Goal: Task Accomplishment & Management: Use online tool/utility

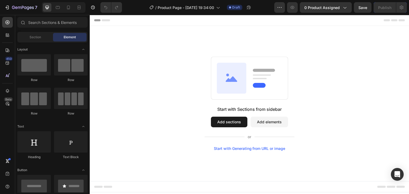
click at [240, 121] on button "Add sections" at bounding box center [229, 122] width 36 height 11
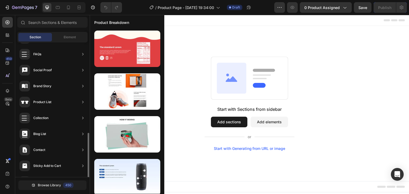
scroll to position [174, 0]
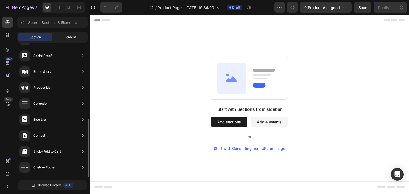
click at [68, 37] on span "Element" at bounding box center [70, 37] width 12 height 5
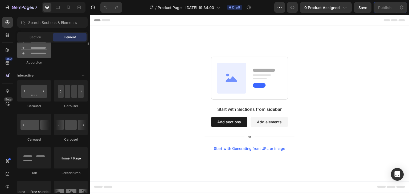
scroll to position [452, 0]
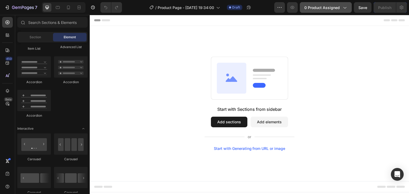
click at [322, 9] on span "0 product assigned" at bounding box center [321, 8] width 35 height 6
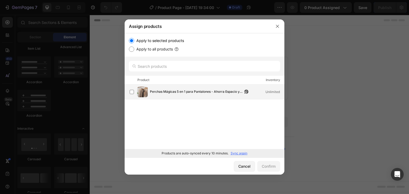
click at [187, 93] on span "Perchas Mágicas 5 en 1 para Pantalones - Ahorra Espacio y Organiza Fácil" at bounding box center [196, 92] width 93 height 6
click at [267, 164] on div "Confirm" at bounding box center [268, 167] width 14 height 6
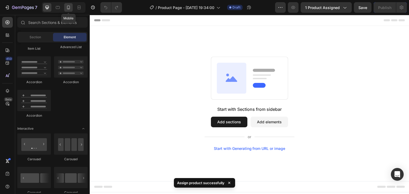
click at [70, 6] on icon at bounding box center [68, 7] width 5 height 5
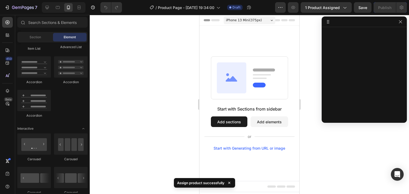
click at [381, 22] on div at bounding box center [363, 21] width 85 height 11
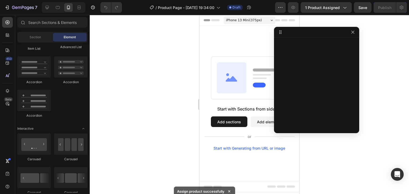
drag, startPoint x: 377, startPoint y: 22, endPoint x: 329, endPoint y: 32, distance: 49.2
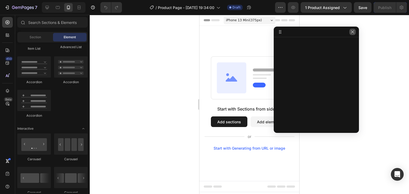
click at [354, 30] on button "button" at bounding box center [352, 32] width 6 height 6
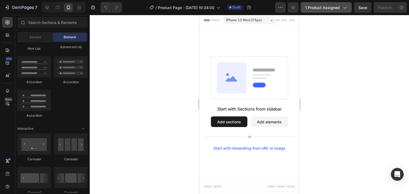
click at [321, 9] on span "1 product assigned" at bounding box center [322, 8] width 35 height 6
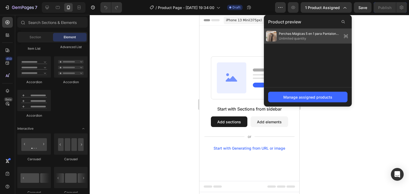
click at [313, 36] on span "Unlimited quantity" at bounding box center [308, 38] width 61 height 5
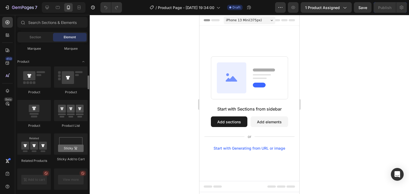
scroll to position [638, 0]
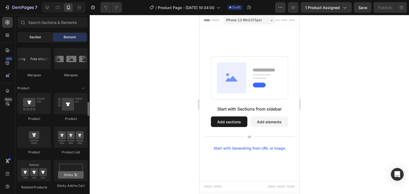
click at [43, 36] on div "Section" at bounding box center [35, 37] width 34 height 9
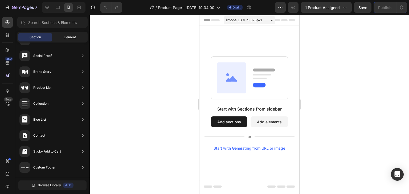
click at [57, 38] on div "Element" at bounding box center [70, 37] width 34 height 9
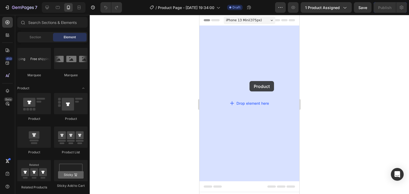
drag, startPoint x: 244, startPoint y: 119, endPoint x: 249, endPoint y: 81, distance: 38.4
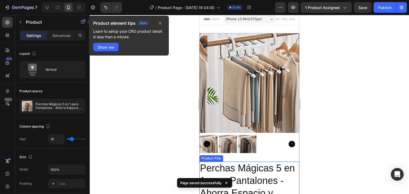
scroll to position [0, 0]
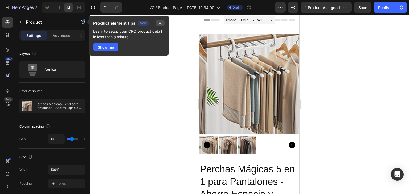
click at [163, 24] on button "button" at bounding box center [159, 23] width 9 height 6
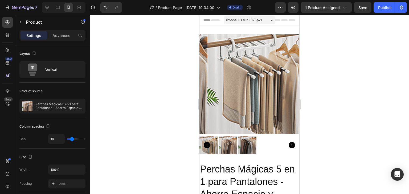
click at [330, 70] on div at bounding box center [249, 104] width 319 height 179
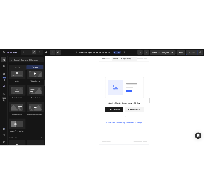
scroll to position [319, 0]
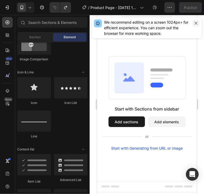
click at [197, 25] on icon "button" at bounding box center [196, 23] width 4 height 4
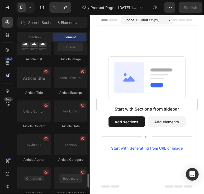
scroll to position [1461, 0]
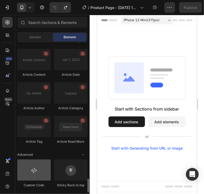
click at [34, 174] on div at bounding box center [34, 170] width 34 height 21
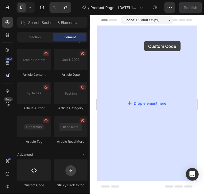
drag, startPoint x: 132, startPoint y: 185, endPoint x: 144, endPoint y: 40, distance: 145.1
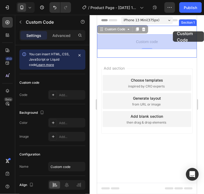
drag, startPoint x: 164, startPoint y: 43, endPoint x: 173, endPoint y: 31, distance: 14.9
click at [173, 31] on div "iPhone 13 Mini ( 375 px) iPhone 13 Mini iPhone 13 Pro iPhone 11 Pro Max iPhone …" at bounding box center [147, 87] width 100 height 144
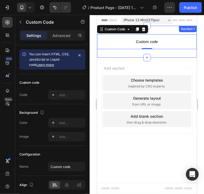
click at [165, 28] on div "Custom code Custom Code 0 Section 1" at bounding box center [147, 42] width 100 height 32
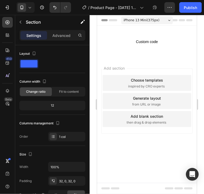
click at [174, 60] on div "Add section Choose templates inspired by CRO experts Generate layout from URL o…" at bounding box center [147, 108] width 100 height 102
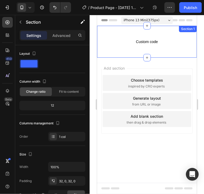
click at [175, 52] on div "Custom code Custom Code Section 1" at bounding box center [147, 42] width 100 height 32
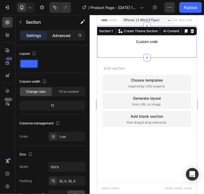
click at [65, 36] on p "Advanced" at bounding box center [61, 36] width 18 height 6
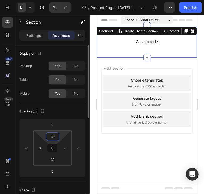
click at [55, 133] on input "32" at bounding box center [52, 137] width 11 height 8
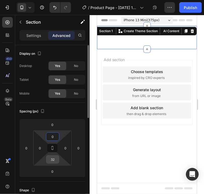
type input "0"
click at [56, 158] on input "32" at bounding box center [52, 160] width 11 height 8
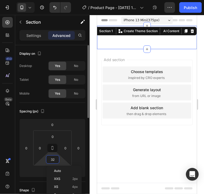
type input "0"
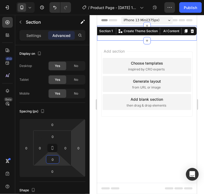
click at [133, 132] on body "iPhone 13 Mini ( 375 px) iPhone 13 Mini iPhone 13 Pro iPhone 11 Pro Max iPhone …" at bounding box center [147, 104] width 100 height 179
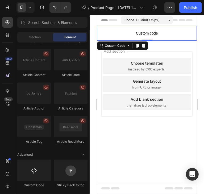
click at [157, 35] on span "Custom code" at bounding box center [147, 33] width 100 height 6
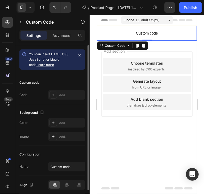
click at [53, 58] on span "You can insert HTML, CSS, JavaScript or Liquid code Learn more" at bounding box center [49, 59] width 40 height 15
click at [64, 36] on p "Advanced" at bounding box center [61, 36] width 18 height 6
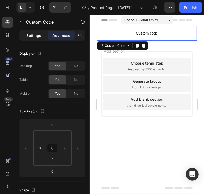
click at [38, 33] on p "Settings" at bounding box center [33, 36] width 15 height 6
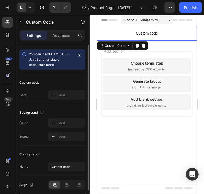
click at [51, 54] on span "You can insert HTML, CSS, JavaScript or Liquid code Learn more" at bounding box center [49, 59] width 40 height 15
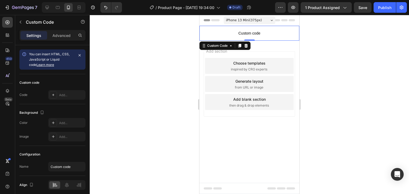
click at [229, 32] on span "Custom code" at bounding box center [249, 33] width 100 height 6
click at [56, 53] on span "You can insert HTML, CSS, JavaScript or Liquid code Learn more" at bounding box center [49, 59] width 40 height 15
click at [38, 64] on link "Learn more" at bounding box center [45, 65] width 18 height 4
click at [79, 56] on icon "button" at bounding box center [79, 55] width 4 height 4
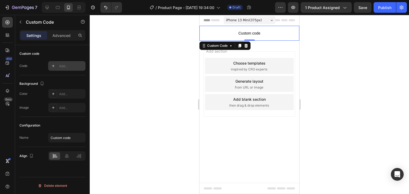
click at [65, 66] on div "Add..." at bounding box center [71, 66] width 25 height 5
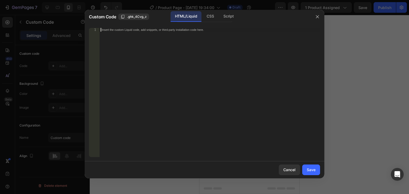
click at [185, 65] on div "Insert the custom Liquid code, add snippets, or third-party installation code h…" at bounding box center [209, 96] width 220 height 137
drag, startPoint x: 317, startPoint y: 14, endPoint x: 264, endPoint y: 21, distance: 53.3
click at [317, 15] on icon "button" at bounding box center [317, 17] width 4 height 4
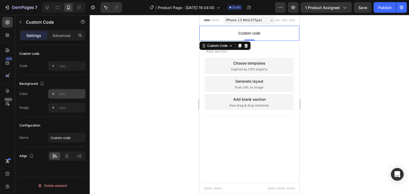
click at [64, 93] on div "Add..." at bounding box center [71, 94] width 25 height 5
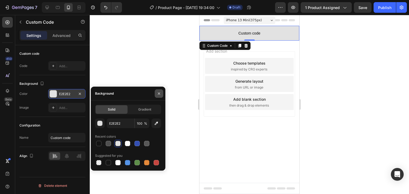
click at [158, 94] on icon "button" at bounding box center [159, 93] width 4 height 4
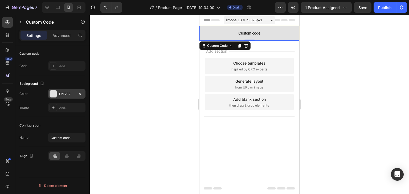
click at [51, 95] on div at bounding box center [53, 93] width 7 height 7
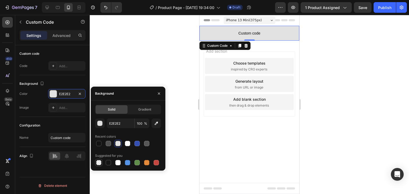
click at [97, 162] on div at bounding box center [98, 162] width 5 height 5
type input "000000"
type input "0"
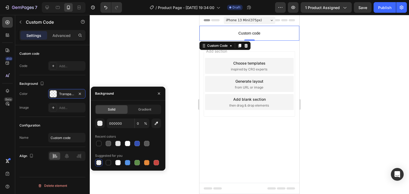
click at [97, 162] on div at bounding box center [98, 162] width 5 height 5
click at [158, 95] on icon "button" at bounding box center [159, 93] width 4 height 4
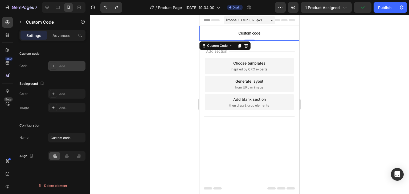
click at [68, 66] on div "Add..." at bounding box center [71, 66] width 25 height 5
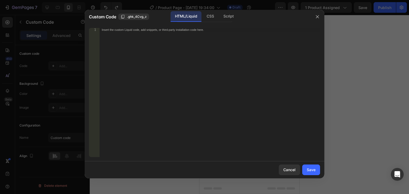
drag, startPoint x: 324, startPoint y: 63, endPoint x: 324, endPoint y: 51, distance: 12.5
click at [324, 63] on div at bounding box center [204, 97] width 409 height 194
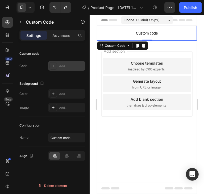
click at [68, 64] on div "Add..." at bounding box center [71, 66] width 25 height 5
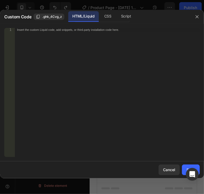
click at [67, 43] on div "Insert the custom Liquid code, add snippets, or third-party installation code h…" at bounding box center [107, 96] width 185 height 137
paste textarea "</html>"
type textarea "</html>"
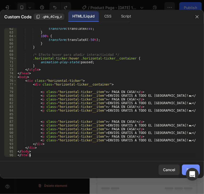
click at [185, 167] on button "Save" at bounding box center [191, 170] width 18 height 11
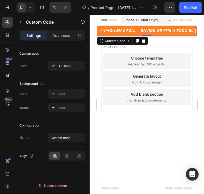
click at [163, 116] on body "iPhone 13 Mini ( 375 px) iPhone 13 Mini iPhone 13 Pro iPhone 11 Pro Max iPhone …" at bounding box center [147, 104] width 100 height 179
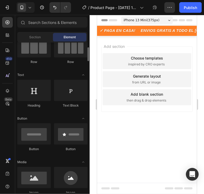
scroll to position [0, 0]
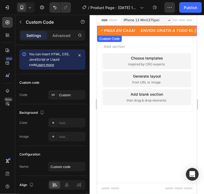
click at [168, 29] on p "ENVIOS GRATIS A TODO EL PERÚ! 🏍️" at bounding box center [188, 31] width 100 height 6
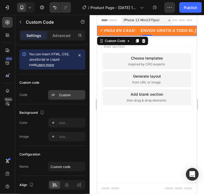
click at [63, 91] on div "Custom" at bounding box center [66, 95] width 37 height 10
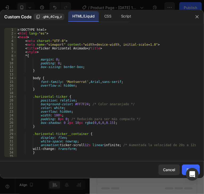
click at [82, 44] on div "<! DOCTYPE html > < html lang = "es" > < head > < meta charset = "UTF-8" > < me…" at bounding box center [105, 96] width 179 height 137
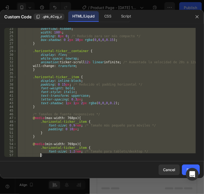
scroll to position [228, 0]
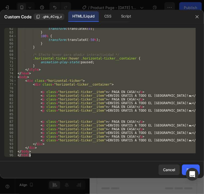
drag, startPoint x: 18, startPoint y: 30, endPoint x: 80, endPoint y: 159, distance: 143.2
click at [79, 160] on div "<meta name="viewport" content="width=device-width, initial-scale=1.0"> <title>T…" at bounding box center [102, 93] width 204 height 138
type textarea "</body> </html>"
click at [195, 16] on icon "button" at bounding box center [197, 17] width 4 height 4
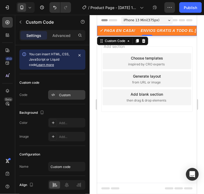
click at [67, 92] on div "Custom" at bounding box center [66, 95] width 37 height 10
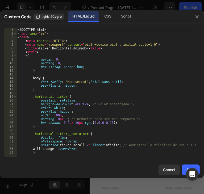
click at [55, 34] on div "<! DOCTYPE html > < html lang = "es" > < head > < meta charset = "UTF-8" > < me…" at bounding box center [105, 96] width 179 height 137
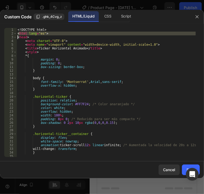
click at [55, 34] on div "<! DOCTYPE html > < html lang = "es" > < head > < meta charset = "UTF-8" > < me…" at bounding box center [105, 96] width 179 height 137
click at [32, 29] on div "<! DOCTYPE html > < html lang = "es" > < head > < meta charset = "UTF-8" > < me…" at bounding box center [105, 96] width 179 height 137
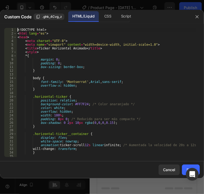
drag, startPoint x: 18, startPoint y: 29, endPoint x: 34, endPoint y: 26, distance: 16.4
click at [18, 29] on div "<! DOCTYPE html > < html lang = "es" > < head > < meta charset = "UTF-8" > < me…" at bounding box center [105, 96] width 179 height 137
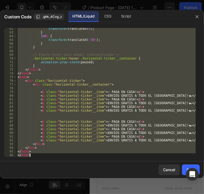
drag, startPoint x: 17, startPoint y: 29, endPoint x: 159, endPoint y: 205, distance: 225.8
click at [159, 0] on html "7 / Product Page - Aug 26, 19:34:00 Draft Preview 1 product assigned Save Publi…" at bounding box center [102, 0] width 204 height 0
type textarea "</body> </html>"
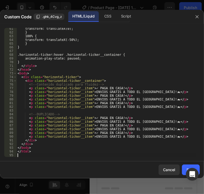
scroll to position [224, 0]
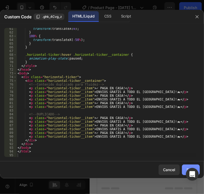
click at [186, 168] on div "Save" at bounding box center [190, 170] width 9 height 6
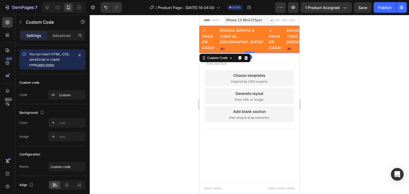
drag, startPoint x: 250, startPoint y: 69, endPoint x: 250, endPoint y: 49, distance: 19.9
click at [250, 49] on div "✓ PAGA EN CASA! ENVIOS GRATIS A TODO EL PERÚ! 🏍️ ✓ PAGA EN CASA! ENVIOS GRATIS …" at bounding box center [249, 39] width 100 height 27
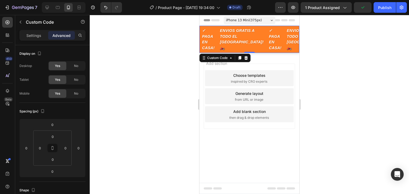
click at [283, 49] on p "ENVIOS GRATIS A TODO EL PERÚ! 🏍️" at bounding box center [307, 39] width 49 height 23
click at [37, 37] on p "Settings" at bounding box center [33, 36] width 15 height 6
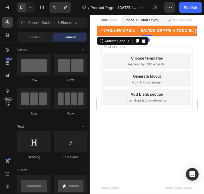
click at [158, 129] on body "iPhone 13 Mini ( 375 px) iPhone 13 Mini iPhone 13 Pro iPhone 11 Pro Max iPhone …" at bounding box center [147, 104] width 100 height 179
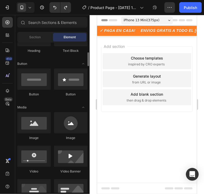
scroll to position [0, 0]
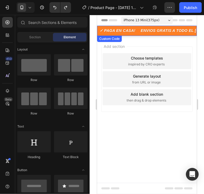
click at [138, 32] on p "ENVIOS GRATIS A TODO EL PERÚ! 🏍️" at bounding box center [188, 31] width 100 height 6
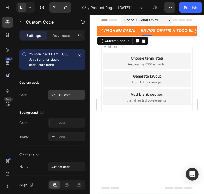
click at [69, 99] on div "Custom" at bounding box center [66, 95] width 37 height 10
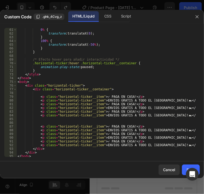
scroll to position [228, 0]
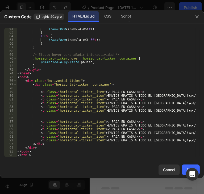
drag, startPoint x: 49, startPoint y: 158, endPoint x: 34, endPoint y: 148, distance: 18.2
click at [35, 137] on div "62 63 64 65 66 67 68 69 70 71 72 73 74 75 76 77 78 79 80 81 82 83 84 85 86 87 8…" at bounding box center [102, 93] width 204 height 138
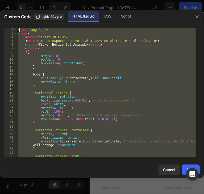
scroll to position [0, 0]
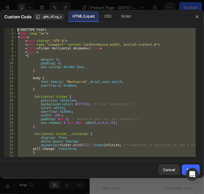
drag, startPoint x: 33, startPoint y: 156, endPoint x: 18, endPoint y: 28, distance: 128.8
click at [18, 28] on div "<! DOCTYPE html > < html lang = "es" > < head > < meta charset = "UTF-8" > < me…" at bounding box center [105, 96] width 179 height 137
type textarea "<!DOCTYPE html> <html lang="es">"
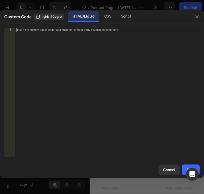
click at [33, 31] on div "Insert the custom Liquid code, add snippets, or third-party installation code h…" at bounding box center [98, 29] width 162 height 3
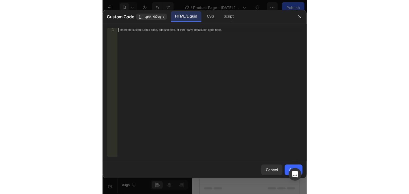
scroll to position [224, 0]
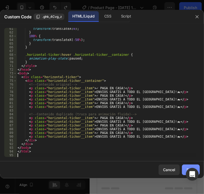
click at [184, 165] on button "Save" at bounding box center [191, 170] width 18 height 11
type textarea "</html>"
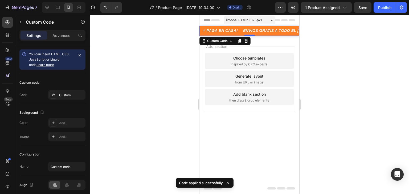
click at [313, 76] on div at bounding box center [249, 104] width 319 height 179
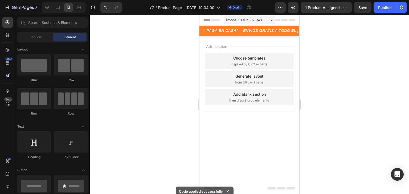
click at [66, 38] on span "Element" at bounding box center [70, 37] width 12 height 5
click at [44, 40] on div "Section" at bounding box center [35, 37] width 34 height 9
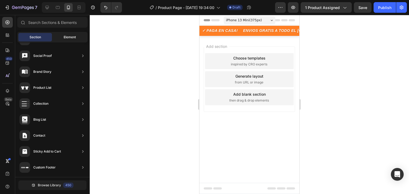
click at [65, 38] on span "Element" at bounding box center [70, 37] width 12 height 5
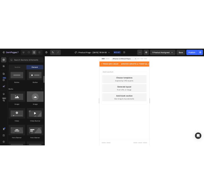
scroll to position [0, 0]
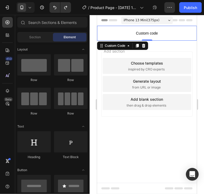
click at [152, 35] on span "Custom code" at bounding box center [147, 33] width 100 height 6
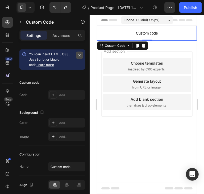
click at [78, 55] on icon "button" at bounding box center [79, 55] width 4 height 4
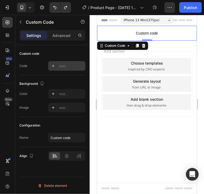
click at [59, 66] on div "Add..." at bounding box center [71, 66] width 25 height 5
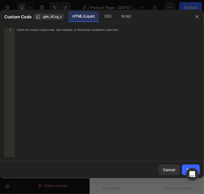
click at [82, 31] on div "Insert the custom Liquid code, add snippets, or third-party installation code h…" at bounding box center [107, 96] width 185 height 137
paste textarea "</html>"
type textarea "</html>"
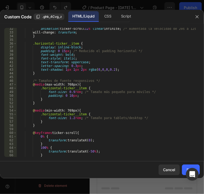
scroll to position [37, 0]
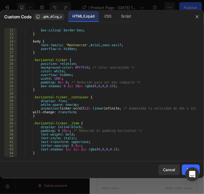
click at [187, 0] on body "7 / Product Page - Aug 26, 19:34:00 Draft Preview 1 product assigned Save Publi…" at bounding box center [102, 0] width 204 height 0
click at [185, 167] on button "Save" at bounding box center [191, 170] width 18 height 11
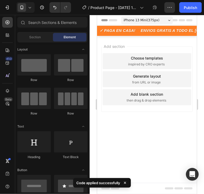
click at [164, 104] on div "Add section Choose templates inspired by CRO experts Generate layout from URL o…" at bounding box center [147, 87] width 100 height 102
click at [127, 183] on div "Code applied successfully" at bounding box center [102, 183] width 58 height 10
click at [126, 182] on icon at bounding box center [124, 182] width 5 height 5
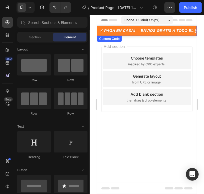
click at [138, 32] on p "ENVIOS GRATIS A TODO EL PERÚ! 🏍️" at bounding box center [188, 31] width 100 height 6
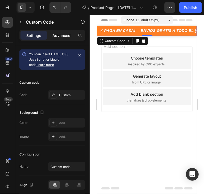
click at [64, 36] on p "Advanced" at bounding box center [61, 36] width 18 height 6
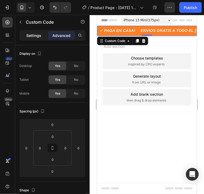
click at [44, 35] on div "Settings" at bounding box center [33, 35] width 27 height 9
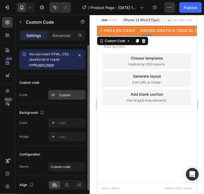
click at [62, 95] on div "Custom" at bounding box center [71, 95] width 25 height 5
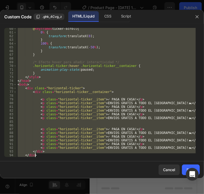
scroll to position [228, 0]
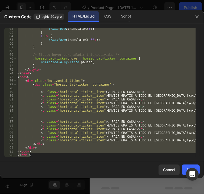
drag, startPoint x: 18, startPoint y: 30, endPoint x: 112, endPoint y: 176, distance: 173.7
click at [119, 0] on html "7 / Product Page - Aug 26, 19:34:00 Draft Preview 1 product assigned Save Publi…" at bounding box center [102, 0] width 204 height 0
type textarea "</body> </html>"
click at [196, 19] on button "button" at bounding box center [197, 17] width 9 height 9
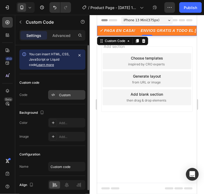
click at [71, 94] on div "Custom" at bounding box center [71, 95] width 25 height 5
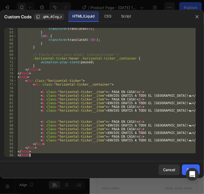
drag, startPoint x: 17, startPoint y: 30, endPoint x: 146, endPoint y: 187, distance: 203.4
click at [146, 0] on html "7 / Product Page - Aug 26, 19:34:00 Draft Preview 1 product assigned Save Publi…" at bounding box center [102, 0] width 204 height 0
type textarea "</body> </html>"
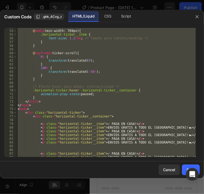
scroll to position [196, 0]
click at [195, 17] on icon "button" at bounding box center [197, 17] width 4 height 4
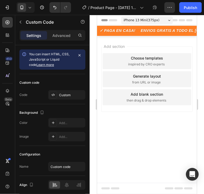
click at [160, 104] on div "Add section Choose templates inspired by CRO experts Generate layout from URL o…" at bounding box center [147, 87] width 100 height 102
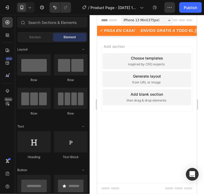
click at [117, 40] on div "Add section Choose templates inspired by CRO experts Generate layout from URL o…" at bounding box center [147, 87] width 100 height 102
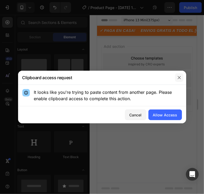
click at [179, 79] on icon "button" at bounding box center [179, 78] width 4 height 4
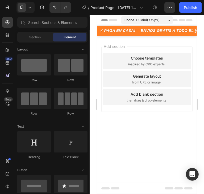
click at [134, 38] on div "Add section Choose templates inspired by CRO experts Generate layout from URL o…" at bounding box center [147, 87] width 100 height 102
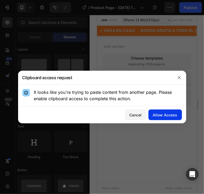
click at [162, 114] on div "Allow Access" at bounding box center [165, 115] width 24 height 6
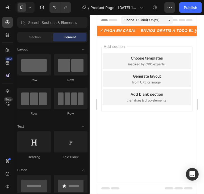
click at [129, 39] on div "Add section Choose templates inspired by CRO experts Generate layout from URL o…" at bounding box center [147, 87] width 100 height 102
click at [159, 41] on div "Add section Choose templates inspired by CRO experts Generate layout from URL o…" at bounding box center [147, 87] width 100 height 102
click at [164, 38] on div "Add section Choose templates inspired by CRO experts Generate layout from URL o…" at bounding box center [147, 87] width 100 height 102
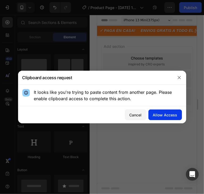
click at [169, 116] on div "Allow Access" at bounding box center [165, 115] width 24 height 6
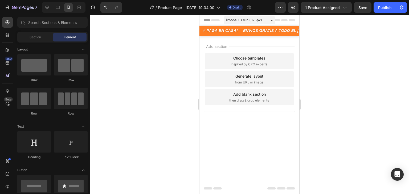
click at [225, 40] on div "Add section Choose templates inspired by CRO experts Generate layout from URL o…" at bounding box center [249, 87] width 100 height 102
drag, startPoint x: 230, startPoint y: 82, endPoint x: 224, endPoint y: 37, distance: 44.8
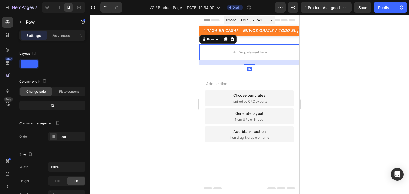
click at [355, 53] on div at bounding box center [249, 104] width 319 height 179
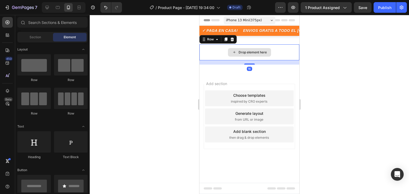
click at [290, 52] on div "Drop element here" at bounding box center [249, 52] width 100 height 16
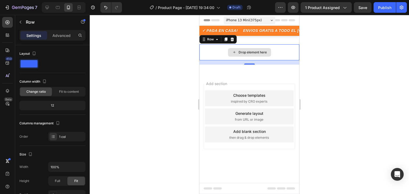
click at [280, 54] on div "Drop element here" at bounding box center [249, 52] width 100 height 16
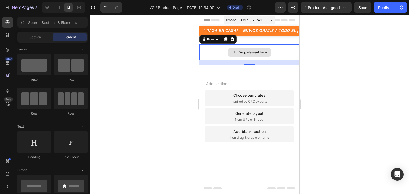
click at [247, 54] on div "Drop element here" at bounding box center [252, 52] width 28 height 4
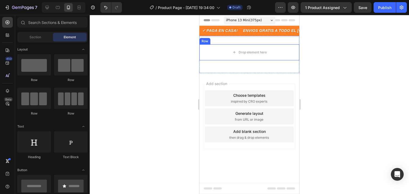
click at [309, 57] on div at bounding box center [249, 104] width 319 height 179
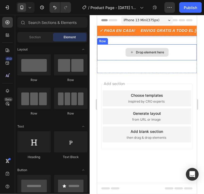
click at [157, 54] on div "Drop element here" at bounding box center [150, 52] width 28 height 4
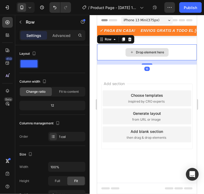
click at [186, 49] on div "Drop element here" at bounding box center [147, 52] width 100 height 16
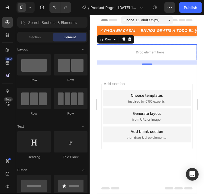
click at [181, 147] on div "Add section Choose templates inspired by CRO experts Generate layout from URL o…" at bounding box center [147, 124] width 100 height 102
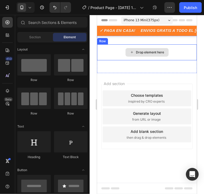
click at [149, 53] on div "Drop element here" at bounding box center [150, 52] width 28 height 4
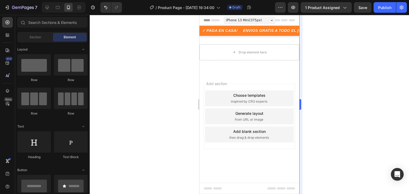
drag, startPoint x: 366, startPoint y: 76, endPoint x: 299, endPoint y: 74, distance: 67.3
click at [367, 76] on div at bounding box center [249, 104] width 319 height 179
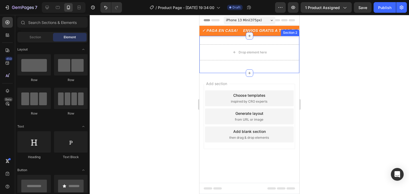
click at [248, 36] on icon at bounding box center [249, 36] width 4 height 4
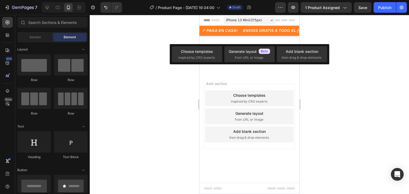
click at [360, 73] on div at bounding box center [249, 104] width 319 height 179
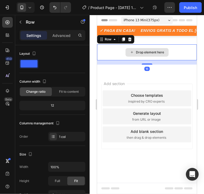
click at [178, 50] on div "Drop element here" at bounding box center [147, 52] width 100 height 16
click at [54, 36] on p "Advanced" at bounding box center [61, 36] width 18 height 6
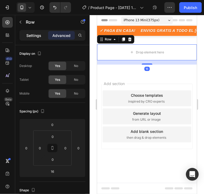
click at [33, 37] on p "Settings" at bounding box center [33, 36] width 15 height 6
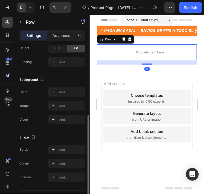
scroll to position [0, 0]
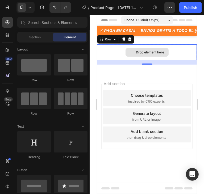
click at [165, 51] on div "Drop element here" at bounding box center [146, 52] width 43 height 9
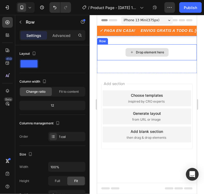
click at [183, 51] on div "Drop element here" at bounding box center [147, 52] width 100 height 16
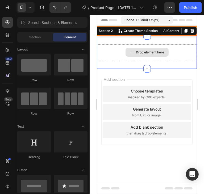
click at [182, 52] on div "Drop element here" at bounding box center [147, 52] width 100 height 16
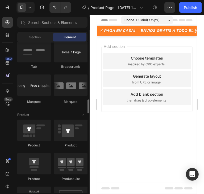
scroll to position [665, 0]
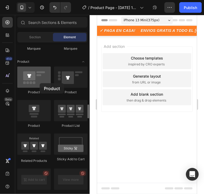
click at [40, 83] on div at bounding box center [34, 76] width 34 height 21
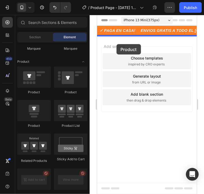
drag, startPoint x: 128, startPoint y: 99, endPoint x: 116, endPoint y: 44, distance: 56.2
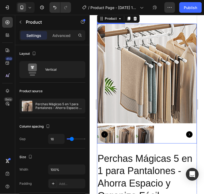
scroll to position [80, 0]
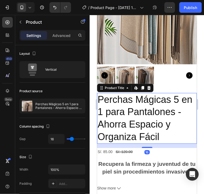
click at [148, 109] on h2 "Perchas Mágicas 5 en 1 para Pantalones - Ahorra Espacio y Organiza Fácil" at bounding box center [147, 118] width 100 height 51
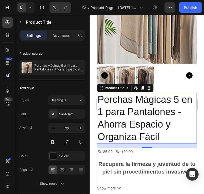
click at [147, 86] on div at bounding box center [148, 88] width 6 height 6
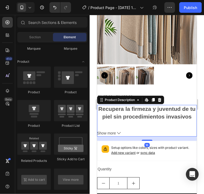
click at [150, 109] on h2 "Recupera la firmeza y juventud de tu piel sin procedimientos invasivos" at bounding box center [147, 113] width 100 height 16
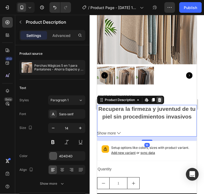
click at [160, 98] on icon at bounding box center [159, 100] width 4 height 4
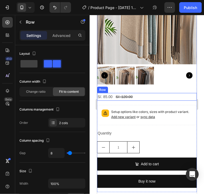
click at [141, 93] on div "S/. 85.00 Product Price Product Price S/. 120.00 Product Price Product Price Row" at bounding box center [147, 97] width 100 height 8
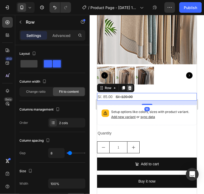
click at [129, 86] on icon at bounding box center [129, 88] width 3 height 4
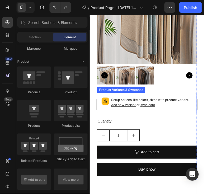
click at [135, 103] on span "Add new variant" at bounding box center [123, 105] width 24 height 4
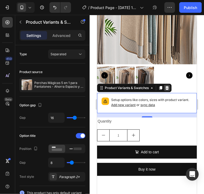
click at [168, 86] on icon at bounding box center [166, 88] width 3 height 4
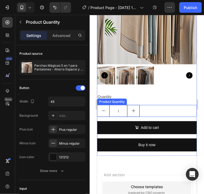
click at [147, 109] on div "1" at bounding box center [147, 111] width 100 height 12
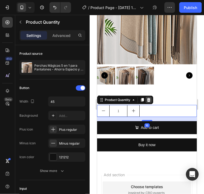
click at [150, 98] on icon at bounding box center [148, 100] width 4 height 4
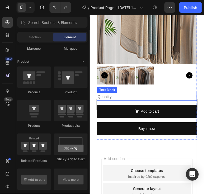
click at [165, 96] on div "Quantity" at bounding box center [147, 97] width 100 height 8
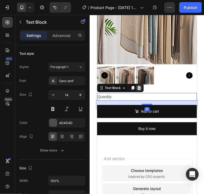
click at [140, 86] on icon at bounding box center [138, 88] width 3 height 4
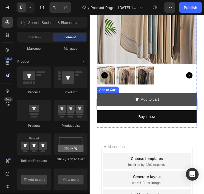
click at [175, 95] on button "Add to cart" at bounding box center [147, 99] width 100 height 13
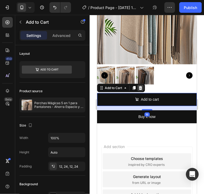
click at [142, 86] on icon at bounding box center [140, 88] width 4 height 4
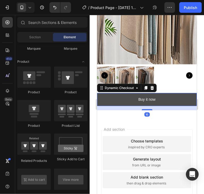
click at [163, 95] on button "Buy it now" at bounding box center [147, 99] width 100 height 13
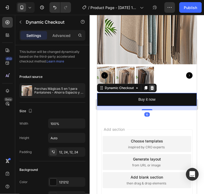
click at [151, 86] on icon at bounding box center [151, 88] width 3 height 4
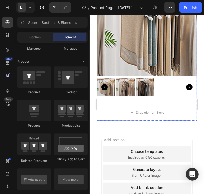
scroll to position [53, 0]
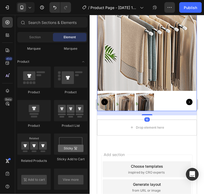
click at [163, 67] on img at bounding box center [155, 41] width 100 height 100
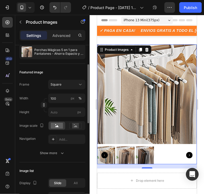
scroll to position [0, 0]
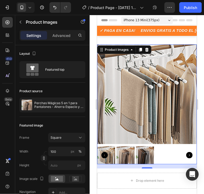
click at [162, 152] on div at bounding box center [147, 155] width 100 height 18
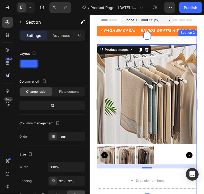
click at [175, 40] on div "Product Images 16 Drop element here Product Section 2" at bounding box center [147, 116] width 100 height 161
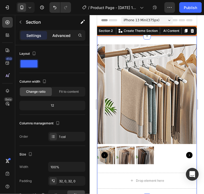
click at [60, 35] on p "Advanced" at bounding box center [61, 36] width 18 height 6
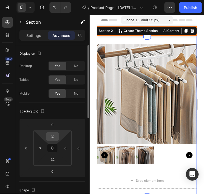
click at [55, 139] on input "32" at bounding box center [52, 137] width 11 height 8
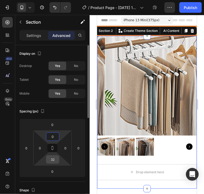
type input "0"
click at [49, 161] on input "32" at bounding box center [52, 160] width 11 height 8
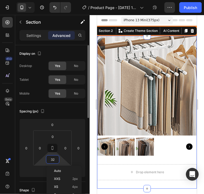
type input "0"
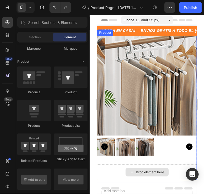
click at [163, 168] on div "Drop element here" at bounding box center [146, 172] width 43 height 9
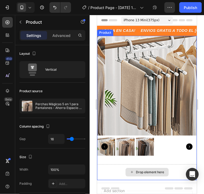
click at [177, 166] on div "Drop element here" at bounding box center [147, 172] width 100 height 16
click at [117, 164] on div "Drop element here" at bounding box center [147, 172] width 100 height 16
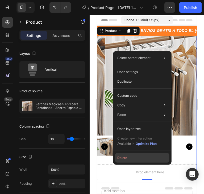
click at [127, 159] on button "Delete" at bounding box center [142, 158] width 54 height 10
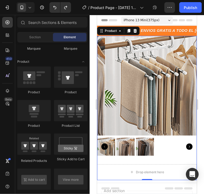
click at [176, 156] on div "Product Images Drop element here Product 0" at bounding box center [147, 108] width 100 height 144
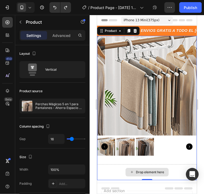
click at [162, 168] on div "Drop element here" at bounding box center [146, 172] width 43 height 9
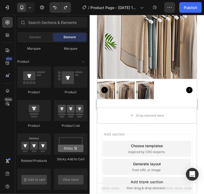
scroll to position [57, 0]
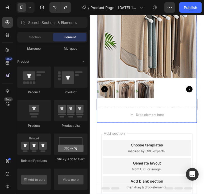
click at [178, 95] on div "Product Images" at bounding box center [147, 40] width 100 height 124
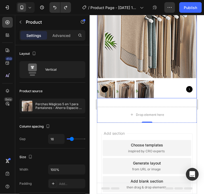
click at [186, 86] on icon "Carousel Next Arrow" at bounding box center [189, 89] width 6 height 6
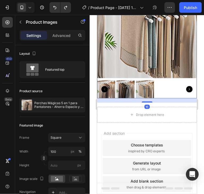
click at [103, 86] on icon "Carousel Back Arrow" at bounding box center [104, 89] width 6 height 6
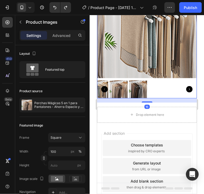
click at [103, 86] on icon "Carousel Back Arrow" at bounding box center [104, 89] width 6 height 6
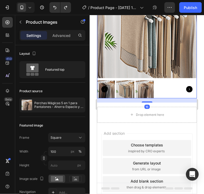
click at [103, 86] on icon "Carousel Back Arrow" at bounding box center [104, 89] width 6 height 6
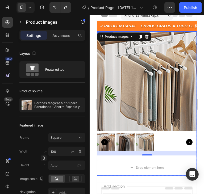
scroll to position [0, 0]
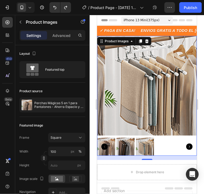
click at [141, 97] on img at bounding box center [155, 86] width 100 height 100
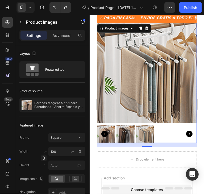
scroll to position [57, 0]
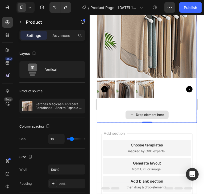
click at [172, 108] on div "Drop element here" at bounding box center [147, 115] width 100 height 16
click at [181, 112] on div "Drop element here" at bounding box center [147, 115] width 100 height 16
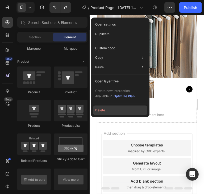
click at [127, 112] on button "Delete" at bounding box center [120, 111] width 54 height 10
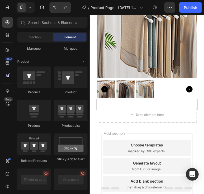
scroll to position [0, 0]
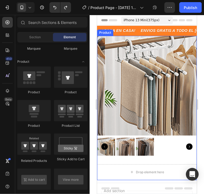
click at [158, 159] on div "Product Images Drop element here Product" at bounding box center [147, 108] width 100 height 144
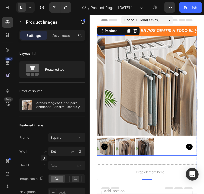
click at [167, 149] on div at bounding box center [147, 147] width 100 height 18
click at [154, 159] on div "Product Images Drop element here Product 0" at bounding box center [147, 108] width 100 height 144
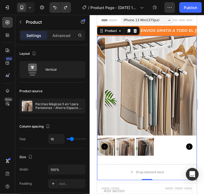
click at [157, 157] on div "Product Images Drop element here Product 0" at bounding box center [147, 108] width 100 height 144
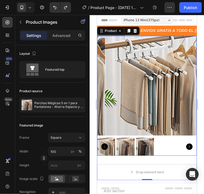
click at [162, 143] on div at bounding box center [147, 147] width 100 height 18
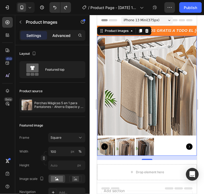
click at [60, 34] on p "Advanced" at bounding box center [61, 36] width 18 height 6
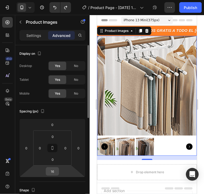
click at [54, 173] on input "16" at bounding box center [52, 172] width 11 height 8
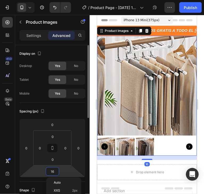
type input "0"
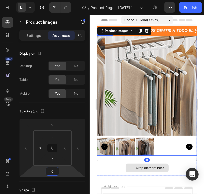
click at [110, 165] on div "Drop element here" at bounding box center [147, 168] width 100 height 16
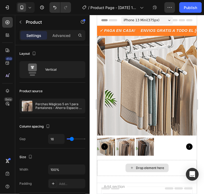
click at [158, 166] on div "Drop element here" at bounding box center [150, 168] width 28 height 4
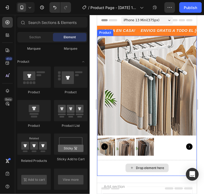
click at [159, 166] on div "Drop element here" at bounding box center [150, 168] width 28 height 4
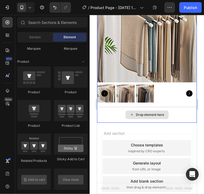
scroll to position [53, 0]
click at [169, 107] on div "Drop element here" at bounding box center [147, 115] width 100 height 16
click at [137, 113] on div "Drop element here" at bounding box center [150, 115] width 28 height 4
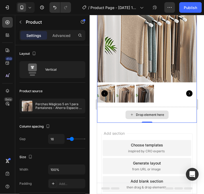
click at [116, 110] on div "Drop element here" at bounding box center [147, 115] width 100 height 16
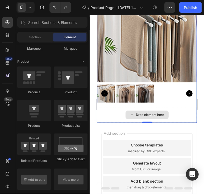
click at [150, 113] on div "Drop element here" at bounding box center [150, 115] width 28 height 4
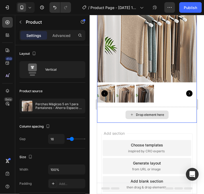
click at [182, 110] on div "Drop element here" at bounding box center [147, 115] width 100 height 16
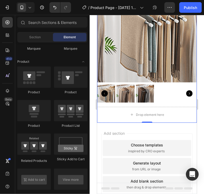
click at [174, 124] on div "Add section Choose templates inspired by CRO experts Generate layout from URL o…" at bounding box center [147, 174] width 100 height 102
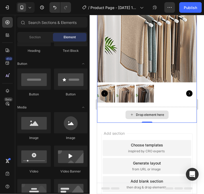
click at [114, 111] on div "Drop element here" at bounding box center [147, 115] width 100 height 16
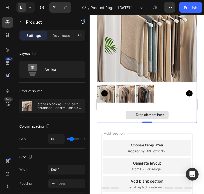
click at [180, 112] on div "Drop element here" at bounding box center [147, 115] width 100 height 16
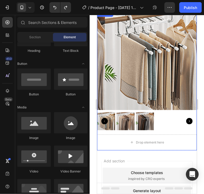
scroll to position [27, 0]
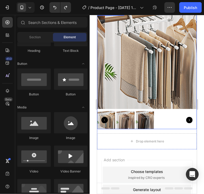
drag, startPoint x: 182, startPoint y: 108, endPoint x: 174, endPoint y: 100, distance: 10.9
click at [182, 111] on div at bounding box center [147, 120] width 100 height 18
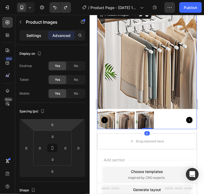
click at [36, 39] on div "Settings" at bounding box center [33, 35] width 27 height 9
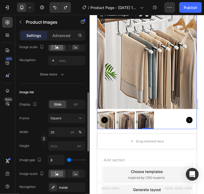
scroll to position [0, 0]
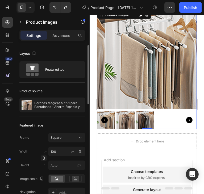
click at [126, 118] on img at bounding box center [125, 120] width 18 height 18
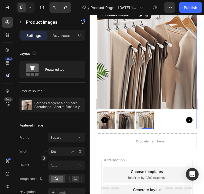
click at [133, 116] on img at bounding box center [125, 120] width 18 height 18
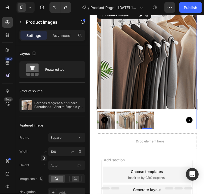
click at [154, 113] on div at bounding box center [147, 120] width 100 height 18
drag, startPoint x: 179, startPoint y: 113, endPoint x: 182, endPoint y: 114, distance: 3.0
click at [179, 113] on div at bounding box center [147, 120] width 100 height 18
click at [186, 117] on icon "Carousel Next Arrow" at bounding box center [189, 120] width 6 height 6
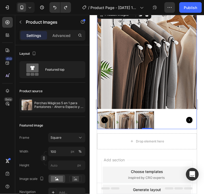
click at [60, 42] on div "Settings Advanced" at bounding box center [52, 37] width 74 height 15
click at [60, 38] on p "Advanced" at bounding box center [61, 36] width 18 height 6
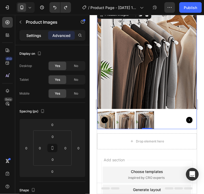
click at [36, 34] on p "Settings" at bounding box center [33, 36] width 15 height 6
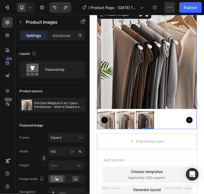
click at [186, 117] on icon "Carousel Next Arrow" at bounding box center [189, 120] width 6 height 6
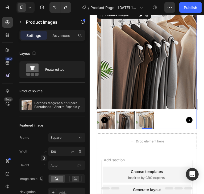
click at [186, 117] on icon "Carousel Next Arrow" at bounding box center [189, 120] width 6 height 6
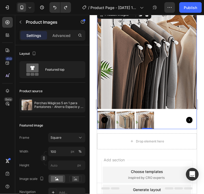
drag, startPoint x: 182, startPoint y: 115, endPoint x: 180, endPoint y: 22, distance: 93.9
click at [186, 117] on icon "Carousel Next Arrow" at bounding box center [189, 120] width 6 height 6
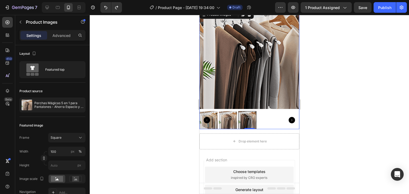
click at [321, 93] on div at bounding box center [249, 104] width 319 height 179
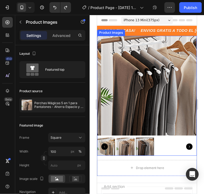
click at [138, 103] on img at bounding box center [151, 86] width 100 height 100
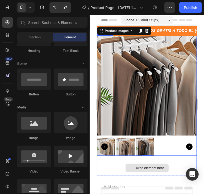
drag, startPoint x: 159, startPoint y: 163, endPoint x: 160, endPoint y: 153, distance: 9.7
click at [158, 166] on div "Drop element here" at bounding box center [150, 168] width 28 height 4
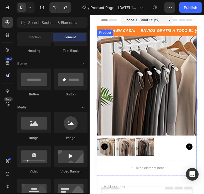
click at [162, 152] on div "Product Images Drop element here Product" at bounding box center [147, 106] width 100 height 140
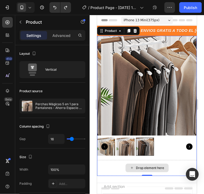
click at [172, 160] on div "Drop element here" at bounding box center [147, 168] width 100 height 16
click at [173, 160] on div "Drop element here" at bounding box center [147, 168] width 100 height 16
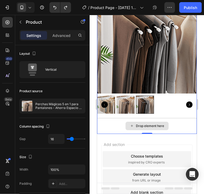
scroll to position [53, 0]
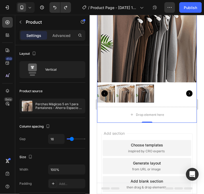
click at [178, 102] on div "Product Images Drop element here Product 0" at bounding box center [147, 52] width 100 height 140
click at [183, 110] on div "Drop element here" at bounding box center [147, 115] width 100 height 16
drag, startPoint x: 147, startPoint y: 118, endPoint x: 153, endPoint y: 100, distance: 19.1
click at [147, 105] on div "Product Images Drop element here Product 0" at bounding box center [147, 52] width 100 height 140
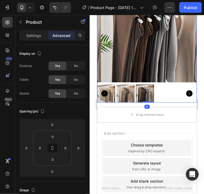
click at [159, 97] on div at bounding box center [147, 93] width 100 height 18
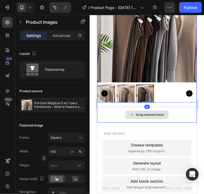
click at [174, 108] on div "Drop element here" at bounding box center [147, 115] width 100 height 16
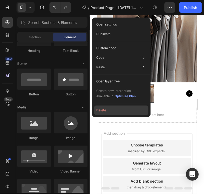
click at [125, 110] on button "Delete" at bounding box center [121, 111] width 54 height 10
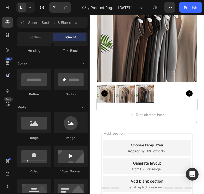
scroll to position [0, 0]
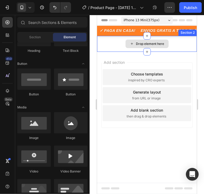
click at [143, 41] on div "Drop element here" at bounding box center [146, 43] width 43 height 9
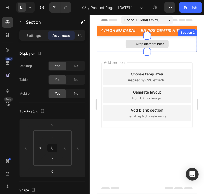
click at [107, 42] on div "Drop element here" at bounding box center [147, 44] width 100 height 16
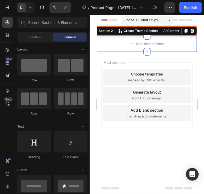
click at [110, 56] on div "Add section Choose templates inspired by CRO experts Generate layout from URL o…" at bounding box center [147, 103] width 100 height 102
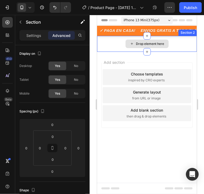
click at [111, 43] on div "Drop element here" at bounding box center [147, 44] width 100 height 16
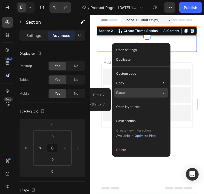
click at [98, 95] on p "Ctrl + V" at bounding box center [98, 94] width 11 height 5
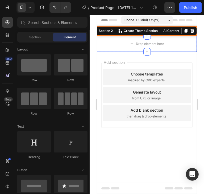
click at [164, 138] on body "iPhone 13 Mini ( 375 px) iPhone 13 Mini iPhone 13 Pro iPhone 11 Pro Max iPhone …" at bounding box center [147, 104] width 100 height 179
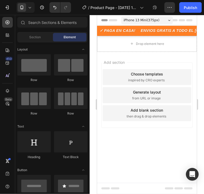
click at [158, 116] on div "Add section Choose templates inspired by CRO experts Generate layout from URL o…" at bounding box center [147, 103] width 100 height 102
click at [158, 101] on div "Add section Choose templates inspired by CRO experts Generate layout from URL o…" at bounding box center [147, 103] width 100 height 102
click at [157, 100] on div "Add section Choose templates inspired by CRO experts Generate layout from URL o…" at bounding box center [146, 94] width 91 height 65
drag, startPoint x: 124, startPoint y: 64, endPoint x: 122, endPoint y: 61, distance: 3.0
click at [124, 64] on div "Add section Choose templates inspired by CRO experts Generate layout from URL o…" at bounding box center [146, 94] width 91 height 65
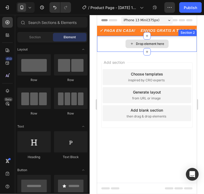
click at [116, 51] on div "Drop element here" at bounding box center [147, 44] width 100 height 16
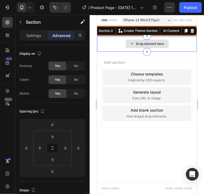
click at [153, 42] on div "Drop element here" at bounding box center [150, 43] width 28 height 4
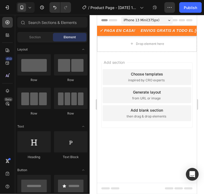
click at [131, 149] on body "iPhone 13 Mini ( 375 px) iPhone 13 Mini iPhone 13 Pro iPhone 11 Pro Max iPhone …" at bounding box center [147, 104] width 100 height 179
click at [31, 37] on span "Section" at bounding box center [35, 37] width 11 height 5
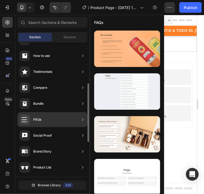
scroll to position [14, 0]
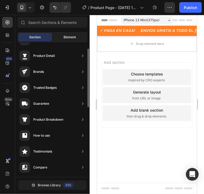
click at [65, 38] on span "Element" at bounding box center [70, 37] width 12 height 5
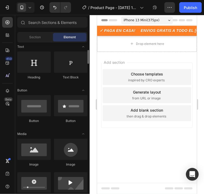
scroll to position [0, 0]
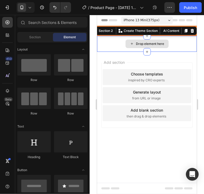
click at [176, 44] on div "Drop element here" at bounding box center [147, 44] width 100 height 16
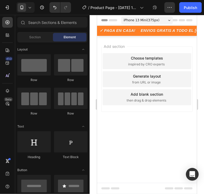
click at [170, 40] on div "Add section Choose templates inspired by CRO experts Generate layout from URL o…" at bounding box center [147, 87] width 100 height 102
click at [151, 41] on div "Add section Choose templates inspired by CRO experts Generate layout from URL o…" at bounding box center [147, 87] width 100 height 102
click at [148, 100] on div "Add section Choose templates inspired by CRO experts Generate layout from URL o…" at bounding box center [147, 87] width 100 height 102
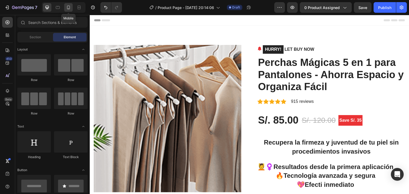
click at [69, 9] on icon at bounding box center [68, 7] width 5 height 5
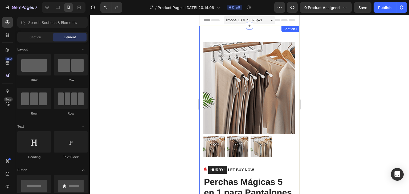
click at [320, 88] on div at bounding box center [249, 104] width 319 height 179
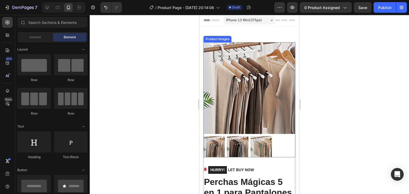
click at [270, 86] on img at bounding box center [249, 88] width 92 height 92
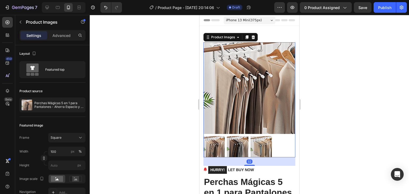
click at [346, 87] on div at bounding box center [249, 104] width 319 height 179
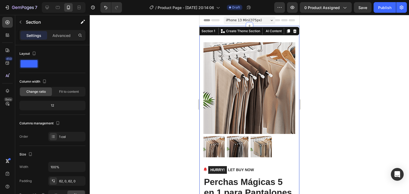
click at [343, 95] on div at bounding box center [249, 104] width 319 height 179
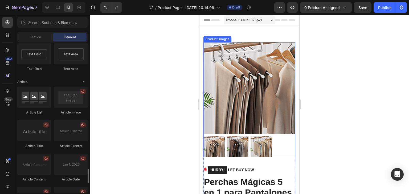
scroll to position [1461, 0]
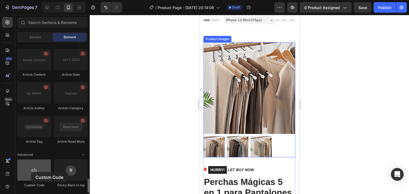
click at [31, 172] on div at bounding box center [34, 170] width 34 height 21
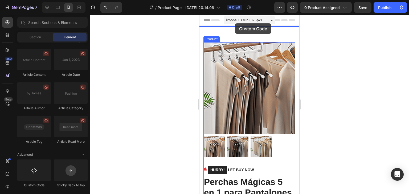
drag, startPoint x: 287, startPoint y: 155, endPoint x: 235, endPoint y: 23, distance: 141.1
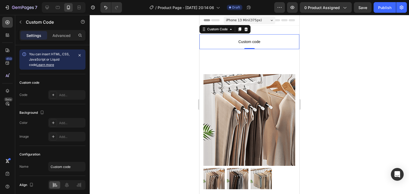
drag, startPoint x: 333, startPoint y: 65, endPoint x: 313, endPoint y: 47, distance: 26.6
click at [333, 65] on div at bounding box center [249, 104] width 319 height 179
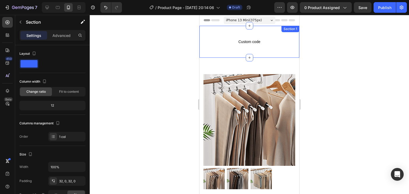
click at [213, 52] on div "Custom code Custom Code Section 1" at bounding box center [249, 42] width 100 height 32
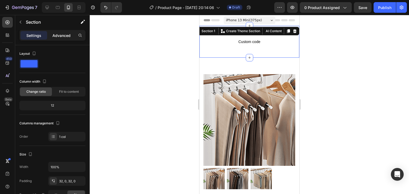
click at [51, 36] on div "Advanced" at bounding box center [61, 35] width 27 height 9
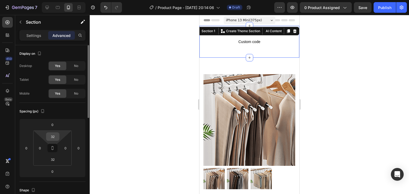
click at [57, 137] on input "32" at bounding box center [52, 137] width 11 height 8
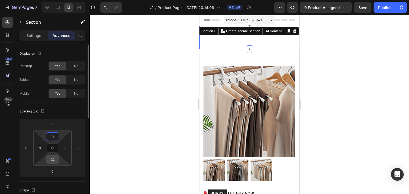
type input "0"
click at [51, 162] on input "32" at bounding box center [52, 160] width 11 height 8
type input "0"
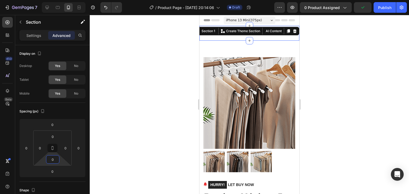
click at [339, 136] on div at bounding box center [249, 104] width 319 height 179
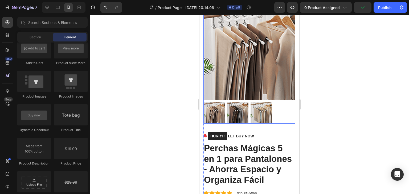
scroll to position [106, 0]
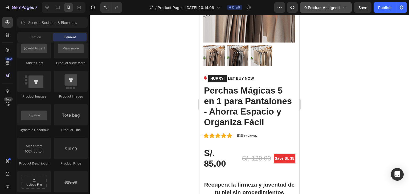
click at [323, 8] on span "0 product assigned" at bounding box center [321, 8] width 35 height 6
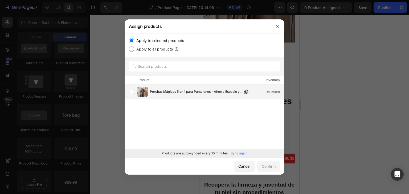
click at [177, 93] on span "Perchas Mágicas 5 en 1 para Pantalones - Ahorra Espacio y Organiza Fácil" at bounding box center [196, 92] width 93 height 6
click at [274, 168] on div "Confirm" at bounding box center [268, 167] width 14 height 6
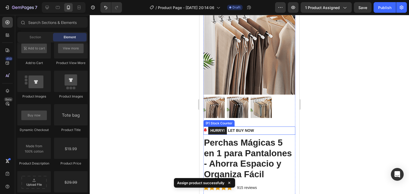
scroll to position [53, 0]
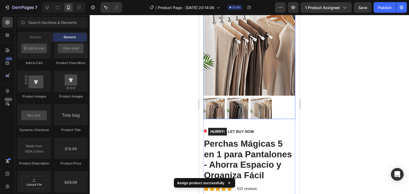
click at [274, 102] on div at bounding box center [249, 108] width 92 height 21
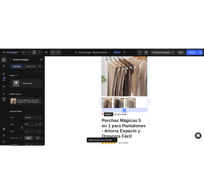
scroll to position [0, 0]
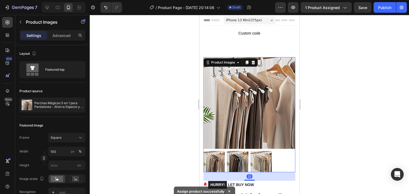
click at [320, 81] on div at bounding box center [249, 104] width 319 height 179
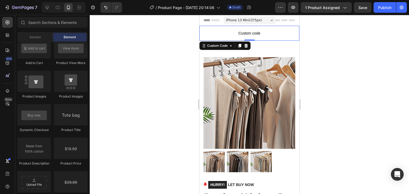
click at [265, 31] on span "Custom code" at bounding box center [249, 33] width 100 height 6
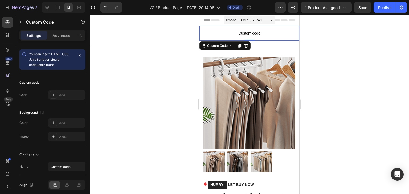
click at [63, 56] on span "You can insert HTML, CSS, JavaScript or Liquid code Learn more" at bounding box center [49, 59] width 40 height 15
click at [81, 55] on icon "button" at bounding box center [79, 55] width 4 height 4
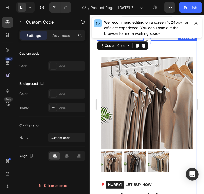
drag, startPoint x: 25, startPoint y: 65, endPoint x: 34, endPoint y: 66, distance: 9.3
click at [24, 66] on div "Code" at bounding box center [23, 66] width 8 height 5
click at [75, 68] on div "Add..." at bounding box center [66, 66] width 37 height 10
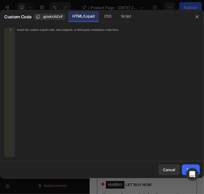
click at [69, 35] on div "Insert the custom Liquid code, add snippets, or third-party installation code h…" at bounding box center [107, 96] width 185 height 137
click at [68, 33] on div "Insert the custom Liquid code, add snippets, or third-party installation code h…" at bounding box center [107, 96] width 185 height 137
paste textarea "</html>"
type textarea "</html>"
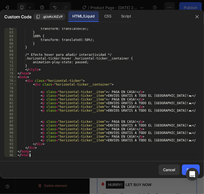
scroll to position [228, 0]
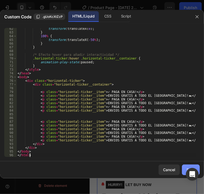
click at [185, 167] on button "Save" at bounding box center [191, 170] width 18 height 11
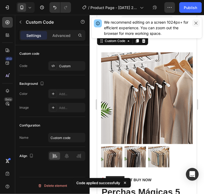
click at [194, 23] on icon "button" at bounding box center [196, 23] width 4 height 4
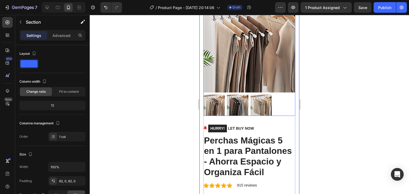
scroll to position [53, 0]
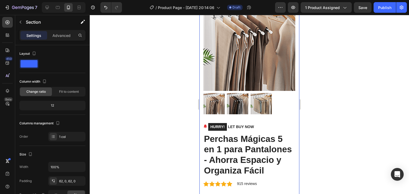
click at [324, 74] on div at bounding box center [249, 104] width 319 height 179
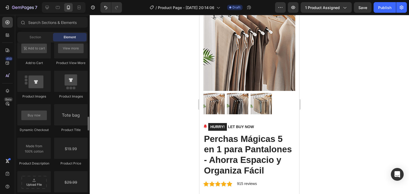
scroll to position [663, 0]
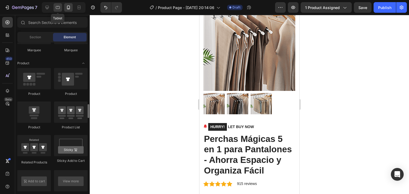
click at [59, 8] on icon at bounding box center [58, 7] width 4 height 3
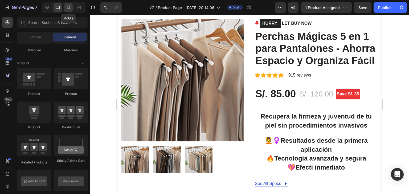
click at [67, 8] on icon at bounding box center [68, 8] width 3 height 4
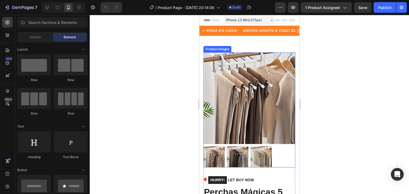
scroll to position [53, 0]
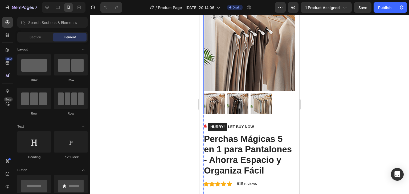
click at [253, 58] on img at bounding box center [249, 45] width 92 height 92
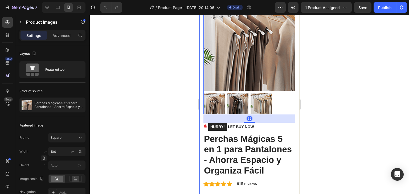
click at [341, 81] on div at bounding box center [249, 104] width 319 height 179
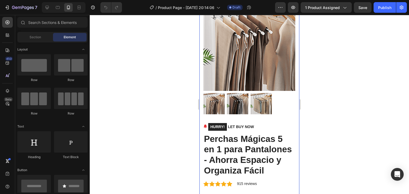
click at [268, 74] on img at bounding box center [249, 45] width 92 height 92
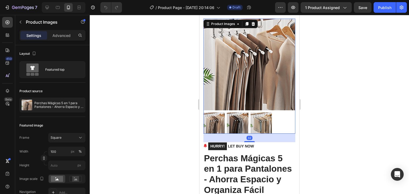
scroll to position [0, 0]
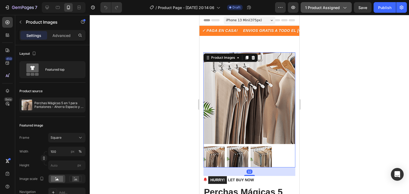
click at [326, 12] on button "1 product assigned" at bounding box center [325, 7] width 51 height 11
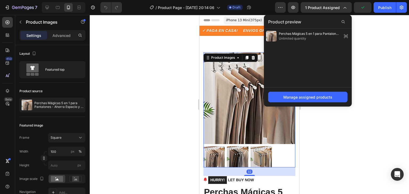
click at [312, 37] on span "Unlimited quantity" at bounding box center [308, 38] width 61 height 5
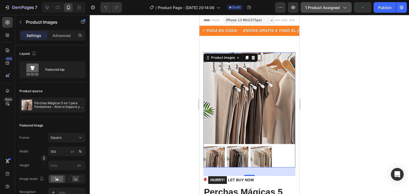
click at [322, 9] on span "1 product assigned" at bounding box center [322, 8] width 35 height 6
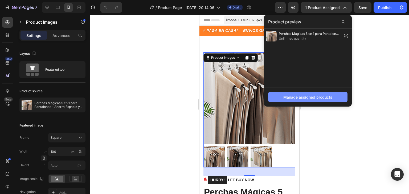
click at [316, 95] on div "Manage assigned products" at bounding box center [307, 97] width 49 height 6
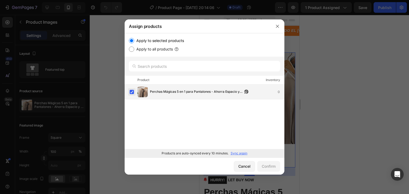
click at [133, 94] on label at bounding box center [132, 92] width 4 height 4
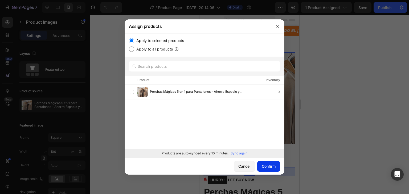
click at [269, 165] on div "Confirm" at bounding box center [268, 167] width 14 height 6
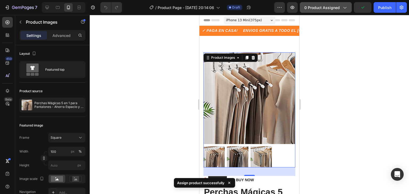
click at [334, 6] on span "0 product assigned" at bounding box center [321, 8] width 35 height 6
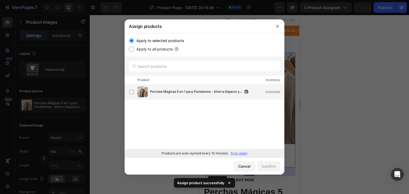
click at [169, 92] on span "Perchas Mágicas 5 en 1 para Pantalones - Ahorra Espacio y Organiza Fácil" at bounding box center [196, 92] width 93 height 6
click at [262, 165] on div "Confirm" at bounding box center [268, 167] width 14 height 6
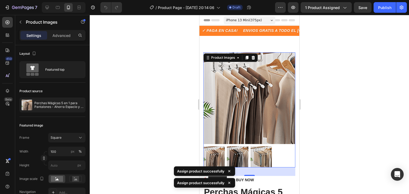
scroll to position [80, 0]
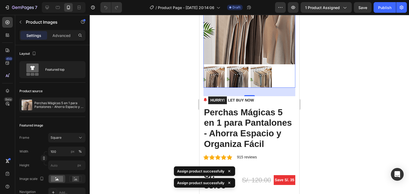
drag, startPoint x: 317, startPoint y: 81, endPoint x: 305, endPoint y: 79, distance: 12.7
click at [318, 81] on div at bounding box center [249, 104] width 319 height 179
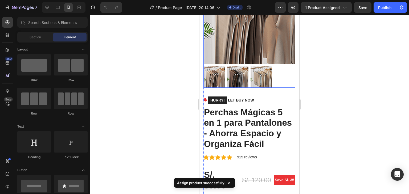
scroll to position [53, 0]
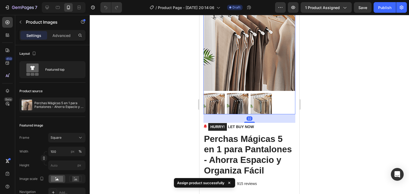
click at [322, 72] on div at bounding box center [249, 104] width 319 height 179
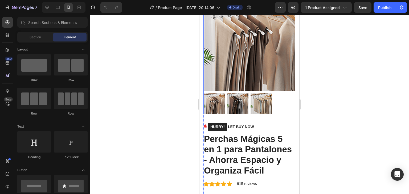
click at [274, 97] on div at bounding box center [249, 103] width 92 height 21
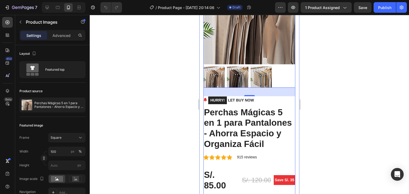
scroll to position [80, 0]
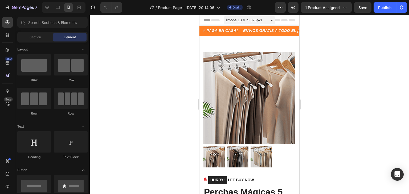
click at [324, 112] on div at bounding box center [249, 104] width 319 height 179
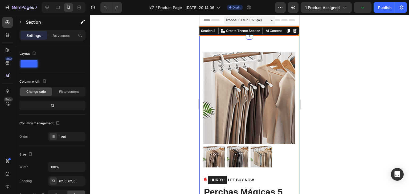
click at [309, 74] on div at bounding box center [249, 104] width 319 height 179
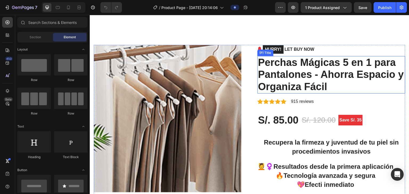
scroll to position [80, 0]
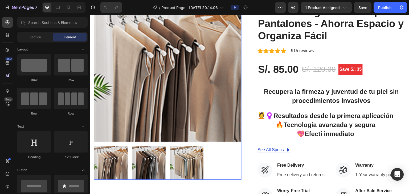
click at [193, 104] on img at bounding box center [168, 68] width 148 height 148
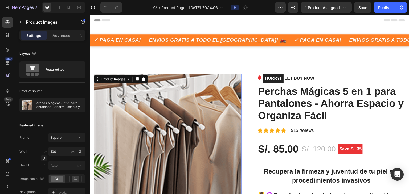
scroll to position [0, 0]
click at [69, 10] on icon at bounding box center [68, 7] width 5 height 5
type input "8"
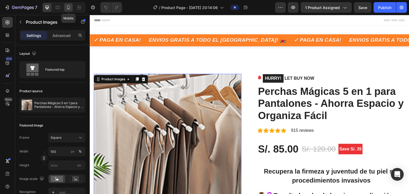
type input "8"
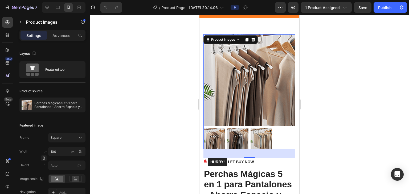
scroll to position [19, 0]
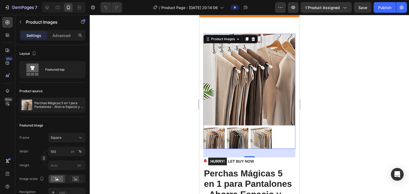
click at [332, 102] on div at bounding box center [249, 104] width 319 height 179
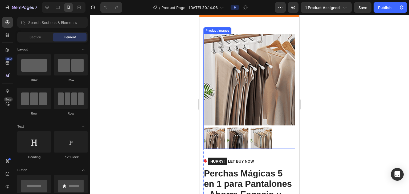
click at [277, 132] on div at bounding box center [249, 138] width 92 height 21
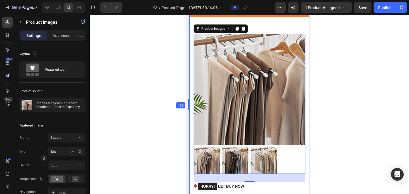
drag, startPoint x: 199, startPoint y: 99, endPoint x: 178, endPoint y: 102, distance: 21.0
click at [327, 62] on div at bounding box center [249, 104] width 319 height 179
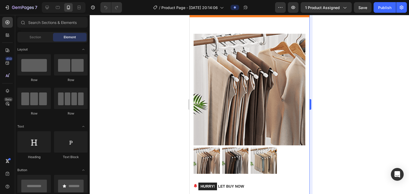
drag, startPoint x: 322, startPoint y: 98, endPoint x: 310, endPoint y: 92, distance: 13.3
click at [322, 98] on div at bounding box center [249, 104] width 319 height 179
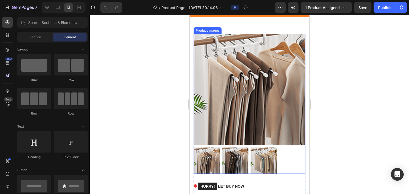
click at [247, 78] on img at bounding box center [249, 90] width 112 height 112
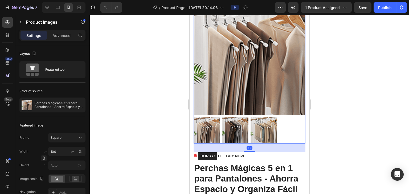
scroll to position [72, 0]
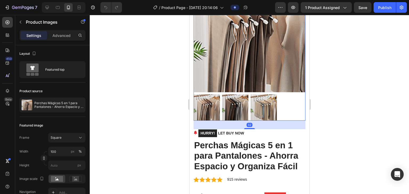
click at [272, 107] on img at bounding box center [263, 107] width 26 height 26
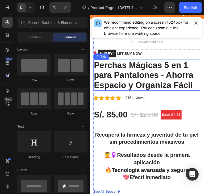
scroll to position [0, 0]
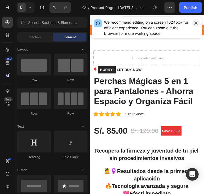
drag, startPoint x: 195, startPoint y: 23, endPoint x: 90, endPoint y: 24, distance: 105.1
click at [195, 23] on icon "button" at bounding box center [196, 23] width 4 height 4
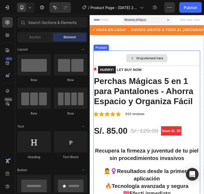
click at [161, 55] on div "Drop element here" at bounding box center [149, 60] width 112 height 16
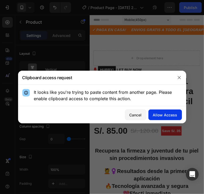
click at [170, 112] on div "Allow Access" at bounding box center [165, 115] width 24 height 6
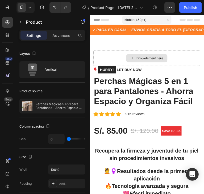
click at [188, 56] on div "Drop element here" at bounding box center [149, 60] width 112 height 16
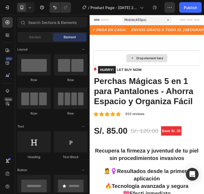
click at [159, 60] on div "Drop element here" at bounding box center [152, 60] width 28 height 4
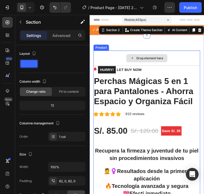
click at [179, 63] on div "Drop element here" at bounding box center [149, 60] width 112 height 16
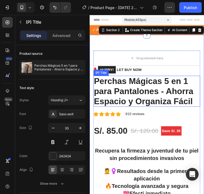
click at [187, 88] on h2 "Perchas Mágicas 5 en 1 para Pantalones - Ahorra Espacio y Organiza Fácil" at bounding box center [149, 94] width 112 height 33
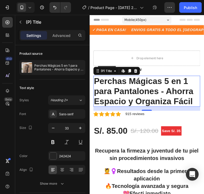
click at [162, 98] on h2 "Perchas Mágicas 5 en 1 para Pantalones - Ahorra Espacio y Organiza Fácil" at bounding box center [149, 94] width 112 height 33
click at [165, 99] on h2 "Perchas Mágicas 5 en 1 para Pantalones - Ahorra Espacio y Organiza Fácil" at bounding box center [149, 94] width 112 height 33
click at [165, 98] on h2 "Perchas Mágicas 5 en 1 para Pantalones - Ahorra Espacio y Organiza Fácil" at bounding box center [149, 94] width 112 height 33
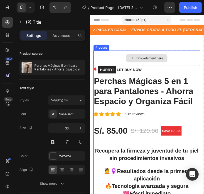
click at [147, 61] on div "Drop element here" at bounding box center [152, 60] width 28 height 4
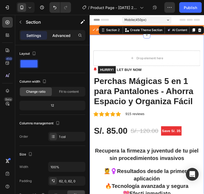
click at [51, 37] on div "Advanced" at bounding box center [61, 35] width 27 height 9
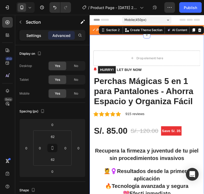
click at [30, 36] on p "Settings" at bounding box center [33, 36] width 15 height 6
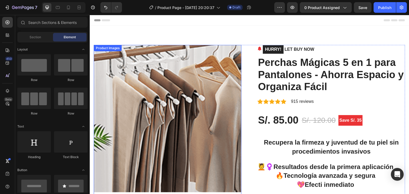
click at [158, 86] on img at bounding box center [168, 119] width 148 height 148
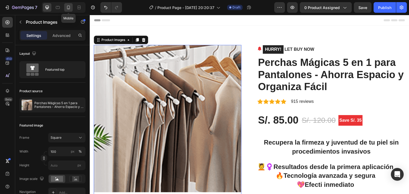
click at [66, 8] on icon at bounding box center [68, 7] width 5 height 5
type input "8"
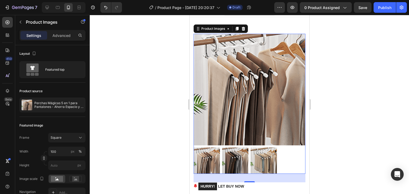
scroll to position [62, 0]
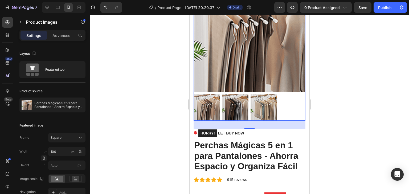
click at [320, 76] on div at bounding box center [249, 104] width 319 height 179
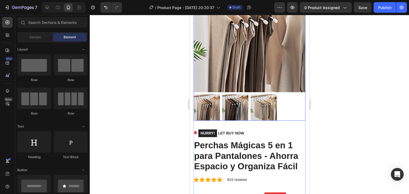
click at [282, 94] on div at bounding box center [249, 107] width 112 height 26
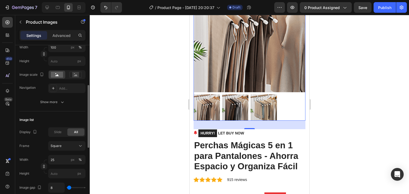
scroll to position [0, 0]
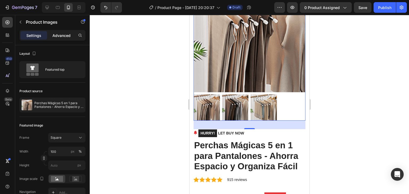
click at [57, 39] on div "Advanced" at bounding box center [61, 35] width 27 height 9
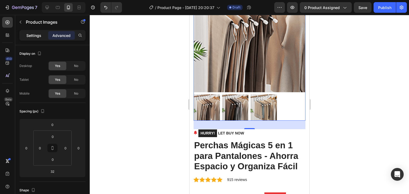
click at [36, 36] on p "Settings" at bounding box center [33, 36] width 15 height 6
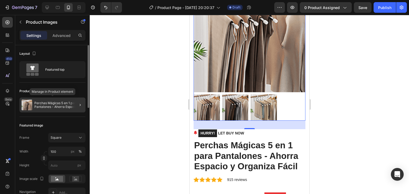
click at [52, 107] on p "Perchas Mágicas 5 en 1 para Pantalones - Ahorra Espacio y Organiza Fácil" at bounding box center [58, 104] width 49 height 7
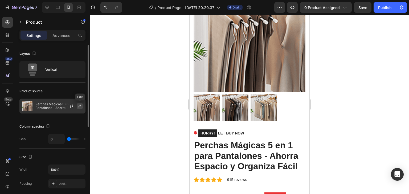
click at [78, 107] on icon "button" at bounding box center [80, 106] width 4 height 4
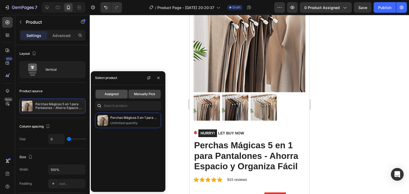
click at [118, 96] on div "Assigned" at bounding box center [111, 94] width 32 height 9
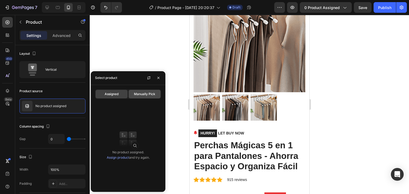
click at [141, 95] on span "Manually Pick" at bounding box center [144, 94] width 21 height 5
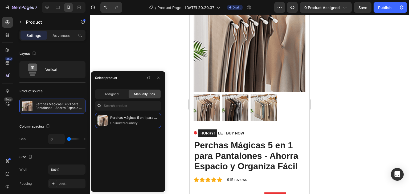
click at [131, 47] on div at bounding box center [249, 104] width 319 height 179
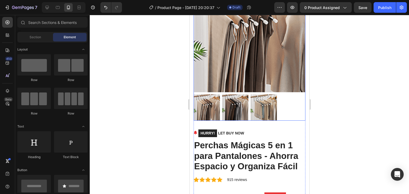
click at [213, 68] on img at bounding box center [249, 37] width 112 height 112
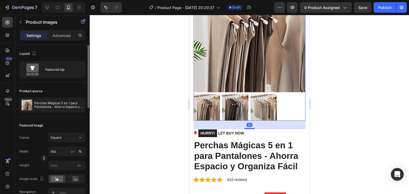
scroll to position [80, 0]
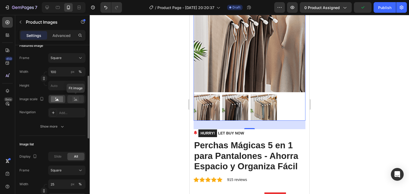
click at [78, 96] on icon at bounding box center [75, 99] width 12 height 6
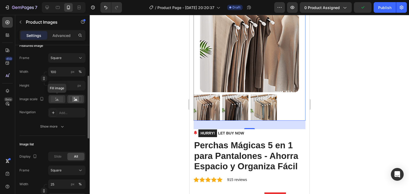
click at [55, 100] on icon at bounding box center [56, 100] width 3 height 2
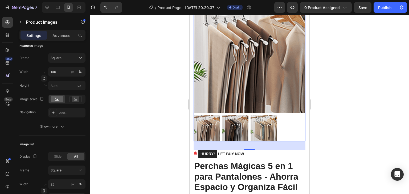
scroll to position [0, 0]
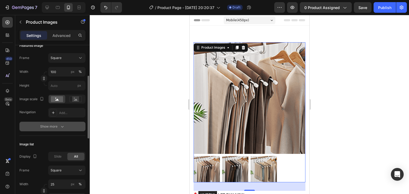
click at [59, 129] on button "Show more" at bounding box center [52, 127] width 66 height 10
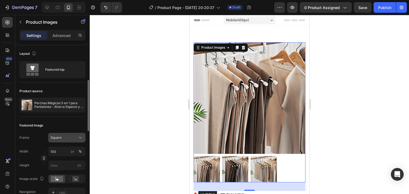
scroll to position [27, 0]
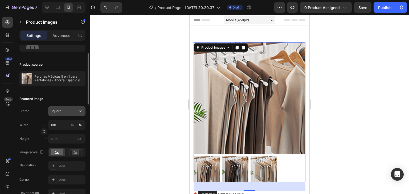
click at [55, 111] on span "Square" at bounding box center [56, 111] width 11 height 5
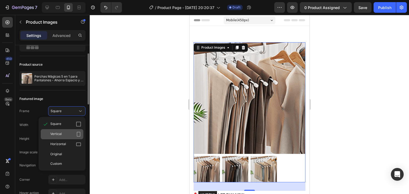
click at [61, 135] on span "Vertical" at bounding box center [55, 134] width 11 height 5
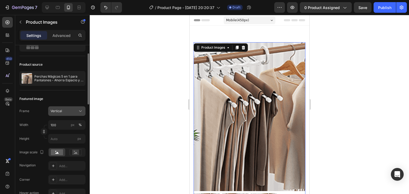
click at [66, 114] on button "Vertical" at bounding box center [66, 111] width 37 height 10
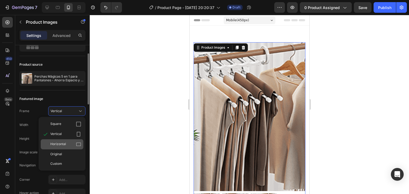
click at [75, 147] on div "Horizontal" at bounding box center [62, 144] width 43 height 10
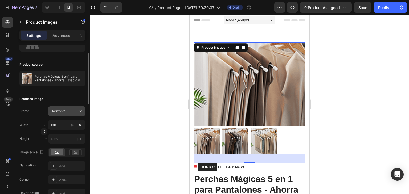
click at [73, 112] on div "Horizontal" at bounding box center [64, 111] width 26 height 5
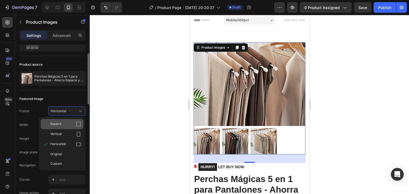
click at [74, 122] on div "Square" at bounding box center [65, 124] width 31 height 5
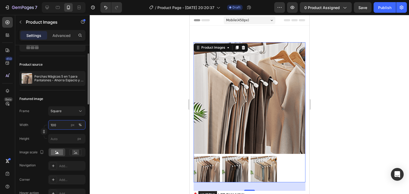
click at [64, 126] on input "100" at bounding box center [66, 125] width 37 height 10
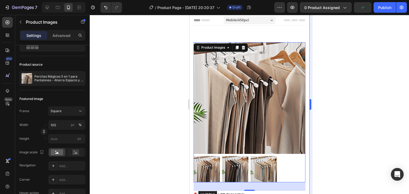
drag, startPoint x: 330, startPoint y: 74, endPoint x: 309, endPoint y: 69, distance: 21.7
click at [330, 73] on div at bounding box center [249, 104] width 319 height 179
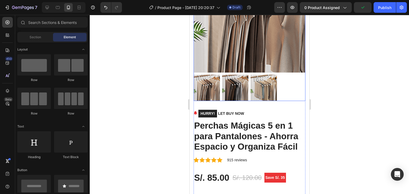
scroll to position [80, 0]
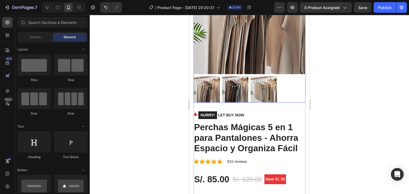
click at [293, 83] on div at bounding box center [249, 89] width 112 height 26
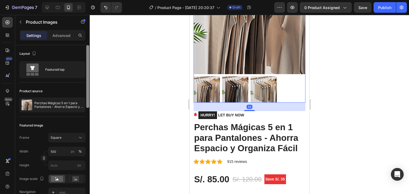
click at [87, 102] on div at bounding box center [87, 76] width 3 height 63
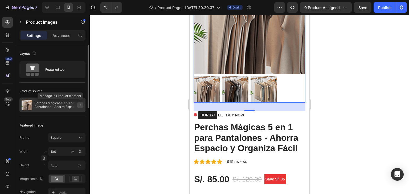
click at [81, 106] on icon "button" at bounding box center [80, 105] width 4 height 4
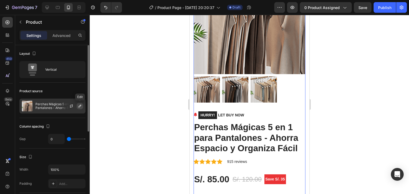
click at [79, 107] on icon "button" at bounding box center [80, 106] width 4 height 4
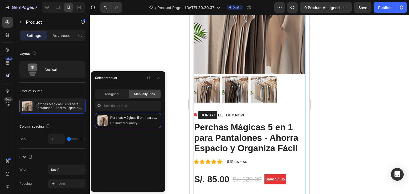
click at [142, 128] on div "Perchas Mágicas 5 en 1 para Pantalones - Ahorra Espacio y Organiza Fácil Unlimi…" at bounding box center [128, 120] width 74 height 15
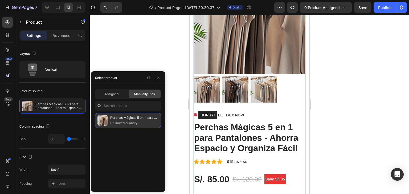
click at [143, 120] on p "Unlimited quantity" at bounding box center [134, 122] width 48 height 5
drag, startPoint x: 144, startPoint y: 120, endPoint x: 116, endPoint y: 113, distance: 29.1
click at [116, 118] on p "Perchas Mágicas 5 en 1 para Pantalones - Ahorra Espacio y Organiza Fácil" at bounding box center [134, 117] width 48 height 5
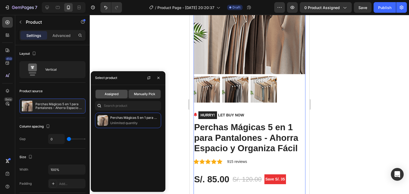
click at [114, 95] on span "Assigned" at bounding box center [112, 94] width 14 height 5
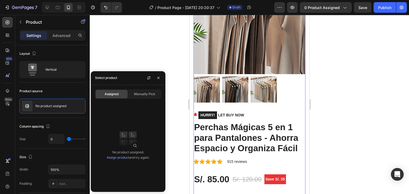
click at [117, 139] on img at bounding box center [127, 138] width 21 height 21
click at [135, 99] on div "Assigned Manually Pick" at bounding box center [128, 94] width 74 height 10
click at [138, 96] on span "Manually Pick" at bounding box center [144, 94] width 21 height 5
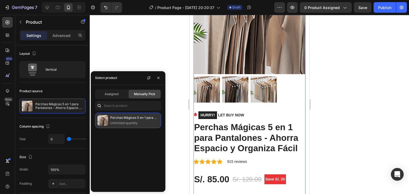
click at [137, 122] on p "Unlimited quantity" at bounding box center [134, 122] width 48 height 5
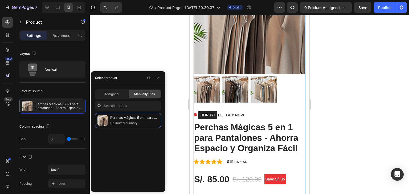
drag, startPoint x: 132, startPoint y: 146, endPoint x: 132, endPoint y: 143, distance: 2.9
click at [132, 145] on div "Perchas Mágicas 5 en 1 para Pantalones - Ahorra Espacio y Organiza Fácil Unlimi…" at bounding box center [128, 150] width 74 height 75
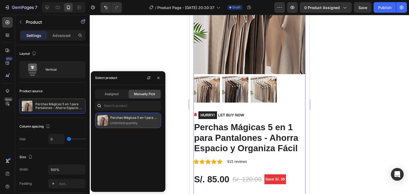
click at [139, 119] on p "Perchas Mágicas 5 en 1 para Pantalones - Ahorra Espacio y Organiza Fácil" at bounding box center [134, 117] width 48 height 5
click at [144, 126] on div "Perchas Mágicas 5 en 1 para Pantalones - Ahorra Espacio y Organiza Fácil Unlimi…" at bounding box center [128, 120] width 66 height 15
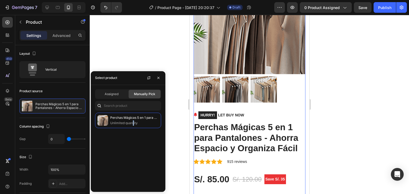
click at [133, 132] on div "Perchas Mágicas 5 en 1 para Pantalones - Ahorra Espacio y Organiza Fácil Unlimi…" at bounding box center [128, 150] width 74 height 75
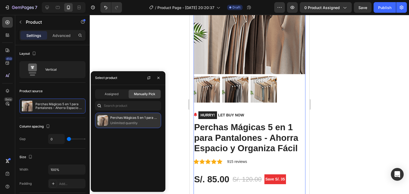
click at [127, 126] on div "Perchas Mágicas 5 en 1 para Pantalones - Ahorra Espacio y Organiza Fácil Unlimi…" at bounding box center [128, 120] width 66 height 15
click at [137, 122] on p "Unlimited quantity" at bounding box center [134, 122] width 48 height 5
drag, startPoint x: 139, startPoint y: 122, endPoint x: 101, endPoint y: 118, distance: 38.5
click at [100, 119] on div "Perchas Mágicas 5 en 1 para Pantalones - Ahorra Espacio y Organiza Fácil Unlimi…" at bounding box center [128, 120] width 66 height 15
click at [144, 121] on p "Unlimited quantity" at bounding box center [134, 122] width 48 height 5
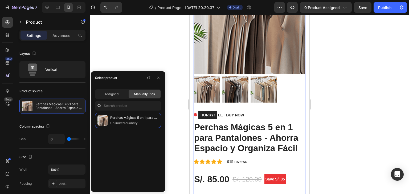
click at [141, 139] on div "Perchas Mágicas 5 en 1 para Pantalones - Ahorra Espacio y Organiza Fácil Unlimi…" at bounding box center [128, 150] width 74 height 75
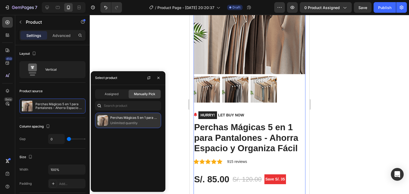
click at [150, 124] on p "Unlimited quantity" at bounding box center [134, 122] width 48 height 5
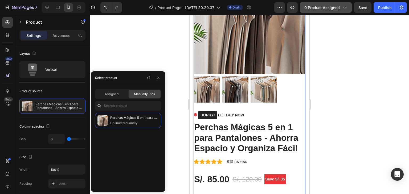
click at [333, 8] on span "0 product assigned" at bounding box center [321, 8] width 35 height 6
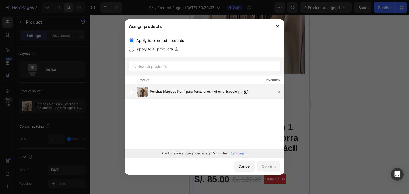
click at [174, 90] on span "Perchas Mágicas 5 en 1 para Pantalones - Ahorra Espacio y Organiza Fácil" at bounding box center [196, 92] width 93 height 6
click at [265, 167] on div "Confirm" at bounding box center [268, 167] width 14 height 6
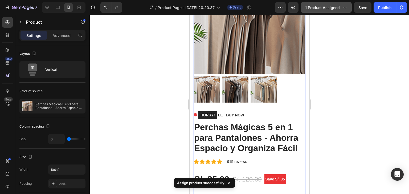
click at [330, 4] on button "1 product assigned" at bounding box center [325, 7] width 51 height 11
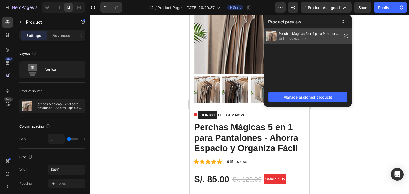
click at [347, 36] on icon at bounding box center [345, 35] width 7 height 7
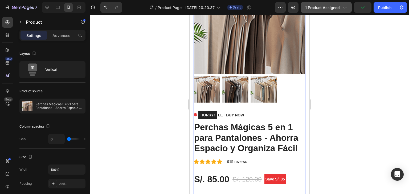
click at [321, 3] on button "1 product assigned" at bounding box center [325, 7] width 51 height 11
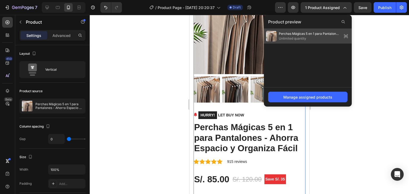
click at [301, 43] on div "Perchas Mágicas 5 en 1 para Pantalones - Ahorra Espacio y Organiza Fácil Unlimi…" at bounding box center [308, 36] width 88 height 15
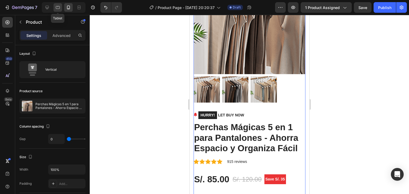
click at [61, 10] on div at bounding box center [57, 7] width 9 height 9
type input "40"
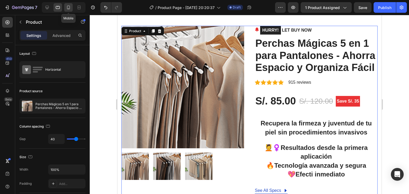
click at [68, 7] on icon at bounding box center [68, 7] width 5 height 5
type input "0"
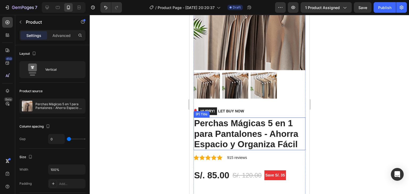
scroll to position [88, 0]
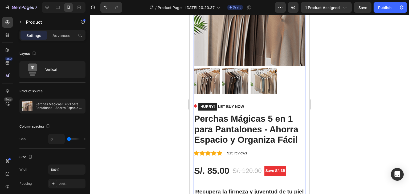
click at [279, 91] on div "Product Images" at bounding box center [249, 28] width 112 height 149
click at [279, 82] on div at bounding box center [249, 81] width 112 height 26
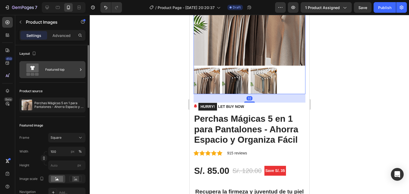
click at [59, 75] on div "Featured top" at bounding box center [61, 70] width 32 height 12
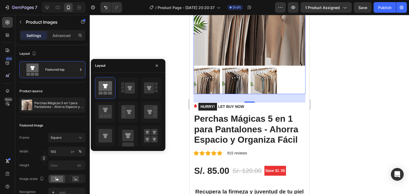
click at [165, 69] on div "Layout" at bounding box center [128, 66] width 74 height 14
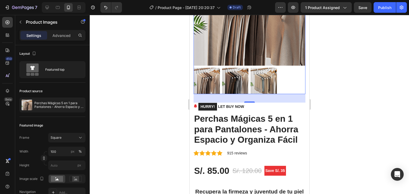
click at [168, 67] on div at bounding box center [249, 104] width 319 height 179
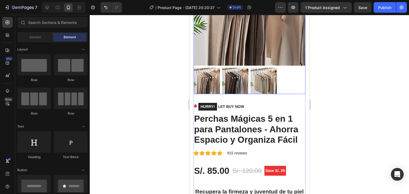
click at [215, 58] on img at bounding box center [249, 10] width 112 height 112
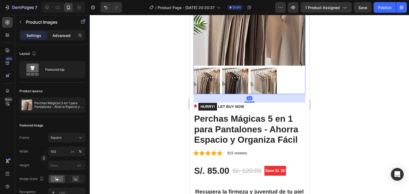
click at [62, 33] on p "Advanced" at bounding box center [61, 36] width 18 height 6
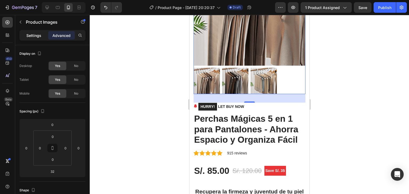
click at [37, 37] on p "Settings" at bounding box center [33, 36] width 15 height 6
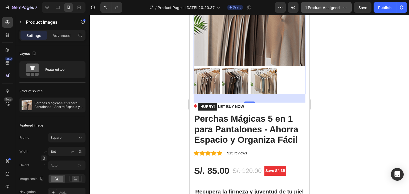
click at [305, 7] on button "1 product assigned" at bounding box center [325, 7] width 51 height 11
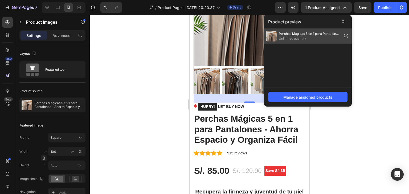
click at [300, 35] on span "Perchas Mágicas 5 en 1 para Pantalones - Ahorra Espacio y Organiza Fácil" at bounding box center [308, 33] width 61 height 5
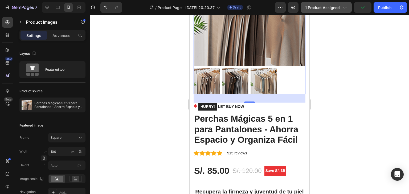
click at [324, 7] on span "1 product assigned" at bounding box center [322, 8] width 35 height 6
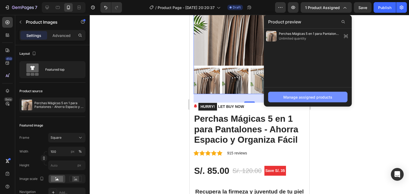
click at [315, 99] on div "Manage assigned products" at bounding box center [307, 97] width 49 height 6
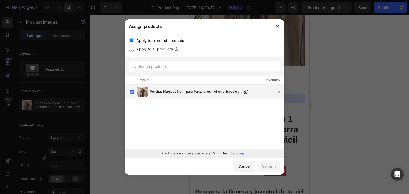
click at [207, 97] on div "Perchas Mágicas 5 en 1 para Pantalones - Ahorra Espacio y Organiza Fácil 0" at bounding box center [204, 92] width 160 height 15
click at [247, 90] on button "button" at bounding box center [245, 91] width 5 height 5
click at [185, 94] on span "Perchas Mágicas 5 en 1 para Pantalones - Ahorra Espacio y Organiza Fácil" at bounding box center [196, 92] width 93 height 6
drag, startPoint x: 270, startPoint y: 174, endPoint x: 268, endPoint y: 169, distance: 5.7
click at [270, 174] on div "Cancel Confirm" at bounding box center [204, 166] width 160 height 17
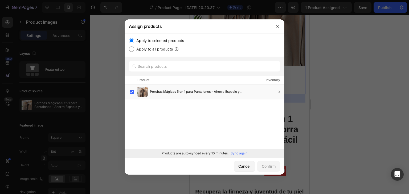
click at [156, 50] on label "Apply to all products" at bounding box center [153, 49] width 39 height 6
click at [134, 50] on input "Apply to all products" at bounding box center [131, 49] width 5 height 5
radio input "true"
click at [145, 43] on label "Apply to selected products" at bounding box center [159, 41] width 50 height 6
click at [134, 43] on input "Apply to selected products" at bounding box center [131, 40] width 5 height 5
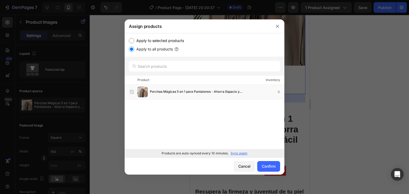
radio input "true"
click at [170, 90] on span "Perchas Mágicas 5 en 1 para Pantalones - Ahorra Espacio y Organiza Fácil" at bounding box center [196, 92] width 93 height 6
click at [171, 89] on span "Perchas Mágicas 5 en 1 para Pantalones - Ahorra Espacio y Organiza Fácil" at bounding box center [196, 92] width 93 height 6
click at [224, 91] on span "Perchas Mágicas 5 en 1 para Pantalones - Ahorra Espacio y Organiza Fácil" at bounding box center [196, 92] width 93 height 6
click at [277, 166] on button "Confirm" at bounding box center [268, 166] width 23 height 11
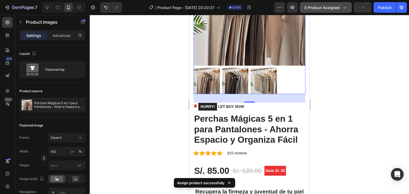
click at [312, 9] on span "0 product assigned" at bounding box center [321, 8] width 35 height 6
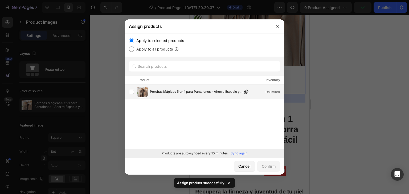
click at [169, 91] on span "Perchas Mágicas 5 en 1 para Pantalones - Ahorra Espacio y Organiza Fácil" at bounding box center [196, 92] width 93 height 6
click at [269, 165] on div "Confirm" at bounding box center [268, 167] width 14 height 6
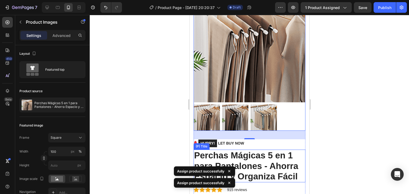
scroll to position [0, 0]
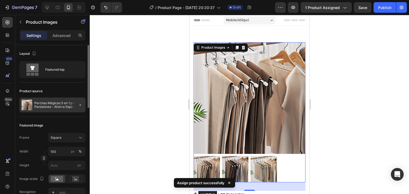
click at [76, 102] on div at bounding box center [77, 105] width 15 height 15
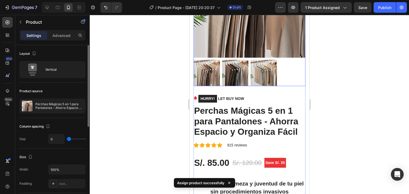
scroll to position [106, 0]
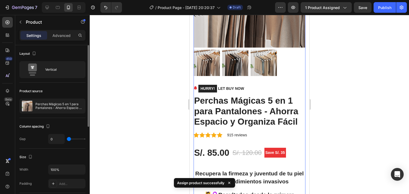
click at [327, 88] on div at bounding box center [249, 104] width 319 height 179
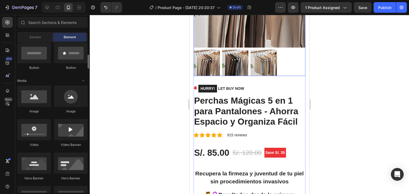
scroll to position [80, 0]
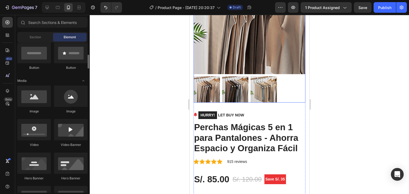
click at [217, 48] on img at bounding box center [249, 18] width 112 height 112
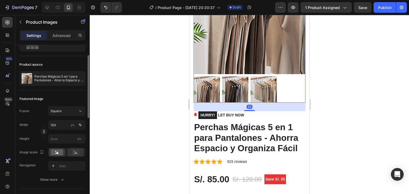
scroll to position [53, 0]
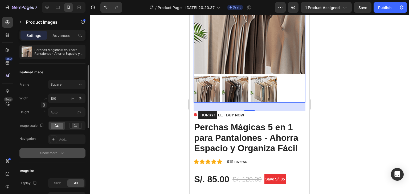
click at [62, 151] on icon "button" at bounding box center [62, 153] width 5 height 5
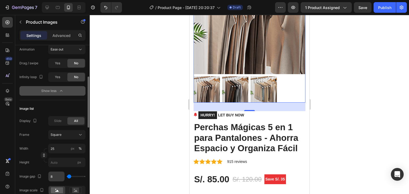
scroll to position [239, 0]
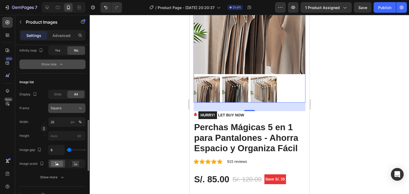
click at [78, 109] on icon at bounding box center [80, 108] width 5 height 5
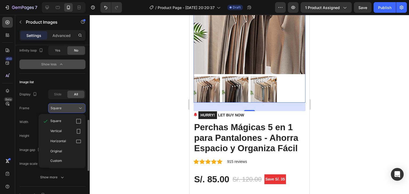
click at [81, 107] on icon at bounding box center [80, 108] width 5 height 5
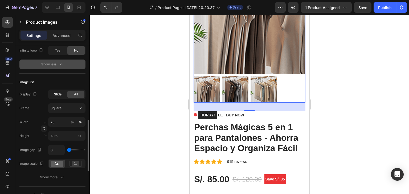
click at [64, 94] on div "Slide" at bounding box center [57, 94] width 17 height 7
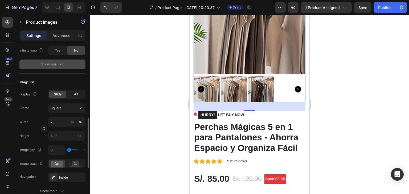
drag, startPoint x: 66, startPoint y: 94, endPoint x: 72, endPoint y: 93, distance: 5.1
click at [67, 94] on div "Slide All" at bounding box center [66, 95] width 37 height 10
click at [72, 93] on div "All" at bounding box center [75, 94] width 17 height 7
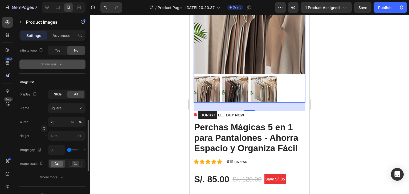
click at [59, 95] on span "Slide" at bounding box center [57, 94] width 7 height 5
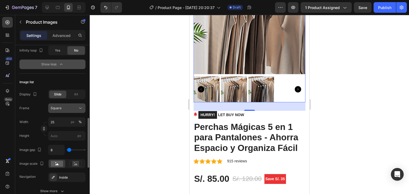
click at [78, 110] on icon at bounding box center [80, 108] width 5 height 5
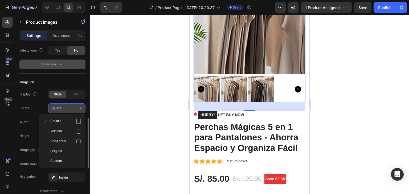
click at [65, 106] on div "Square" at bounding box center [64, 108] width 26 height 5
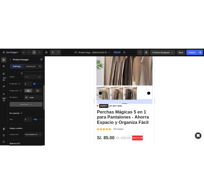
scroll to position [266, 0]
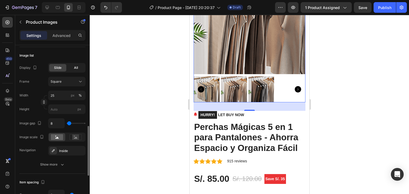
click at [77, 69] on span "All" at bounding box center [76, 67] width 4 height 5
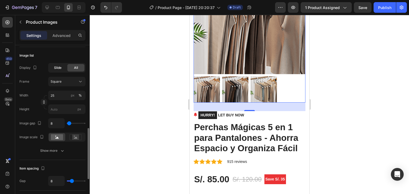
click at [62, 69] on div "Slide" at bounding box center [57, 67] width 17 height 7
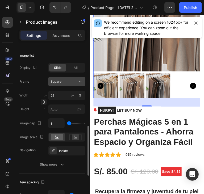
click at [76, 83] on div "Square" at bounding box center [64, 81] width 26 height 5
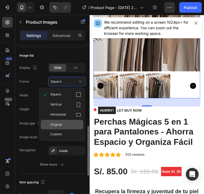
click at [65, 123] on div "Original" at bounding box center [65, 124] width 31 height 5
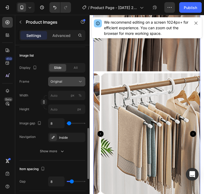
click at [71, 79] on div "Original" at bounding box center [64, 81] width 26 height 5
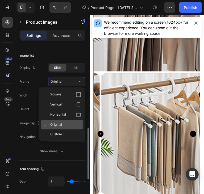
click at [66, 124] on div "Original" at bounding box center [65, 124] width 31 height 5
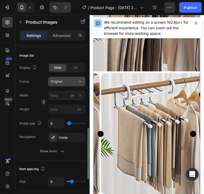
click at [70, 84] on button "Original" at bounding box center [66, 82] width 37 height 10
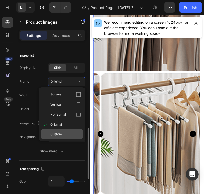
click at [65, 131] on div "Custom" at bounding box center [62, 135] width 43 height 10
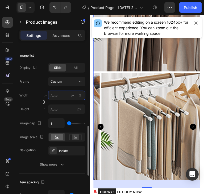
scroll to position [0, 0]
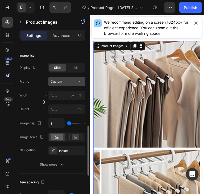
click at [74, 79] on div "Custom" at bounding box center [64, 81] width 26 height 5
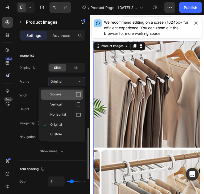
click at [70, 93] on div "Square" at bounding box center [65, 94] width 31 height 5
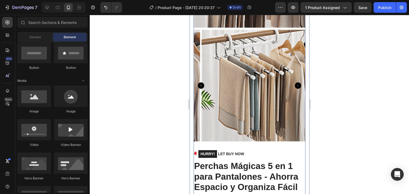
scroll to position [103, 0]
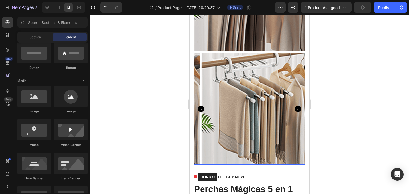
click at [249, 94] on img at bounding box center [257, 109] width 112 height 112
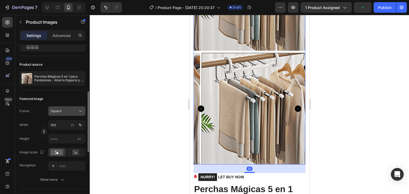
scroll to position [53, 0]
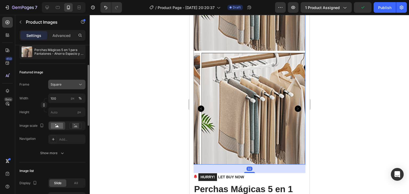
click at [69, 83] on div "Square" at bounding box center [64, 84] width 26 height 5
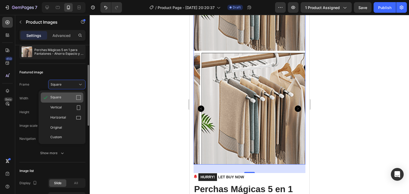
click at [63, 96] on div "Square" at bounding box center [65, 97] width 31 height 5
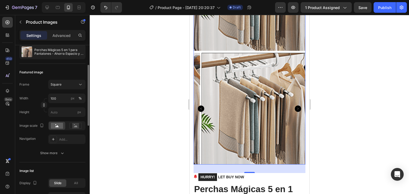
click at [69, 83] on div "Square" at bounding box center [64, 84] width 26 height 5
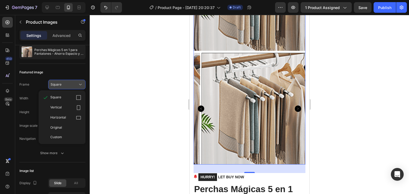
click at [69, 83] on div "Square" at bounding box center [64, 84] width 26 height 5
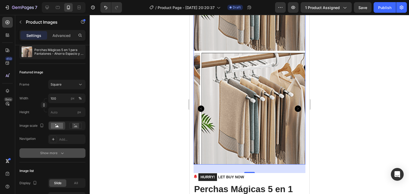
click at [55, 151] on div "Show more" at bounding box center [52, 153] width 25 height 5
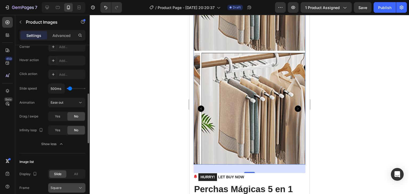
scroll to position [266, 0]
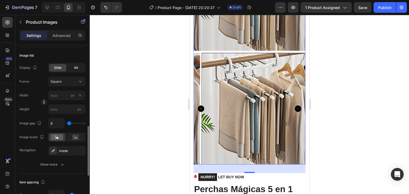
click at [75, 70] on div "All" at bounding box center [75, 67] width 17 height 7
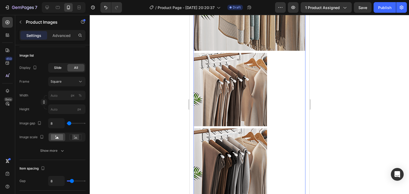
click at [61, 68] on span "Slide" at bounding box center [57, 67] width 7 height 5
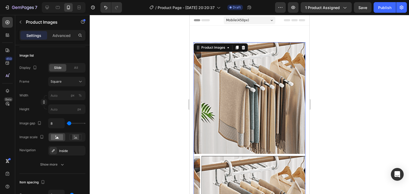
scroll to position [53, 0]
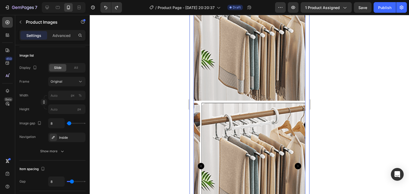
type input "25"
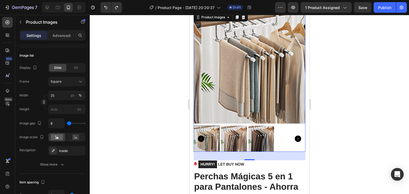
scroll to position [0, 0]
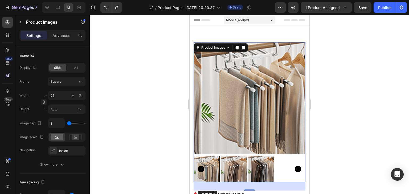
click at [348, 104] on div at bounding box center [249, 104] width 319 height 179
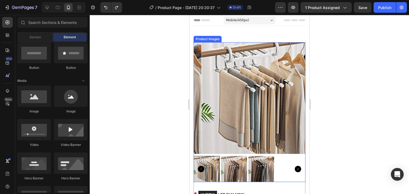
click at [249, 102] on img at bounding box center [257, 98] width 112 height 112
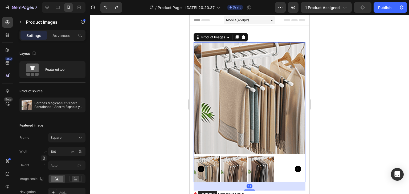
click at [349, 97] on div at bounding box center [249, 104] width 319 height 179
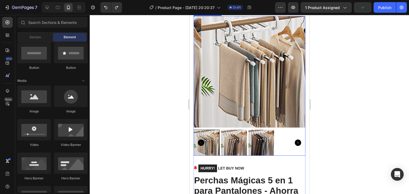
scroll to position [27, 0]
click at [243, 78] on img at bounding box center [257, 72] width 112 height 112
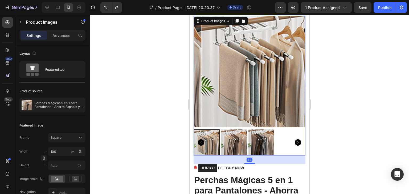
click at [373, 85] on div at bounding box center [249, 104] width 319 height 179
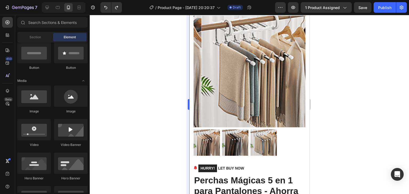
drag, startPoint x: 168, startPoint y: 86, endPoint x: 187, endPoint y: 72, distance: 24.3
click at [168, 84] on div at bounding box center [249, 104] width 319 height 179
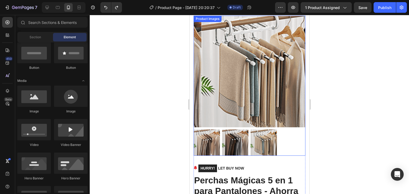
click at [223, 70] on img at bounding box center [257, 72] width 112 height 112
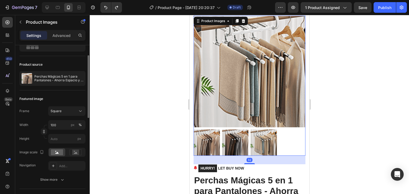
click at [72, 116] on div "Frame Square Width 100 px % Height px" at bounding box center [52, 124] width 66 height 37
click at [72, 110] on div "Square" at bounding box center [64, 111] width 26 height 5
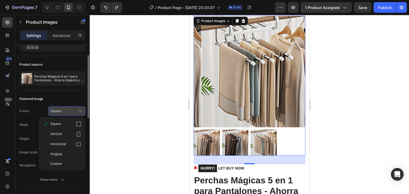
click at [64, 112] on div "Square" at bounding box center [64, 111] width 26 height 5
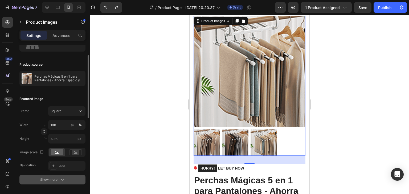
click at [50, 184] on button "Show more" at bounding box center [52, 180] width 66 height 10
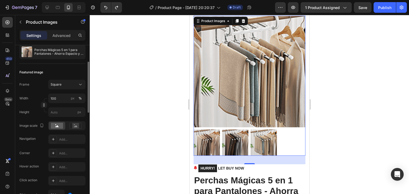
scroll to position [133, 0]
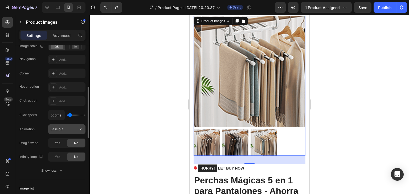
click at [65, 130] on div "Ease out" at bounding box center [64, 129] width 27 height 5
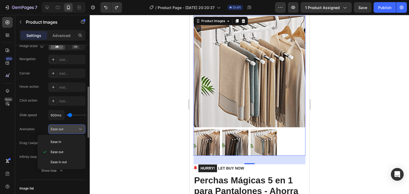
click at [69, 129] on div "Ease out" at bounding box center [64, 129] width 27 height 5
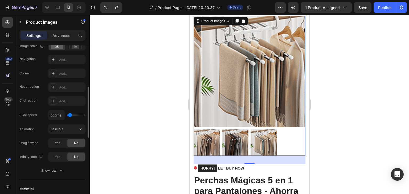
scroll to position [239, 0]
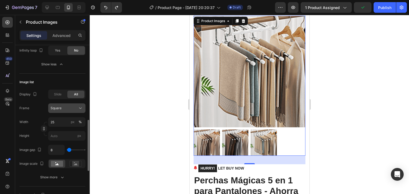
click at [74, 110] on div "Square" at bounding box center [64, 108] width 26 height 5
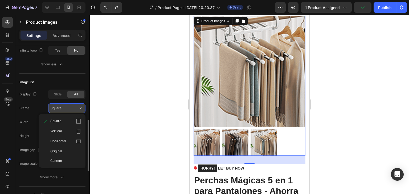
click at [65, 107] on div "Square" at bounding box center [64, 108] width 26 height 5
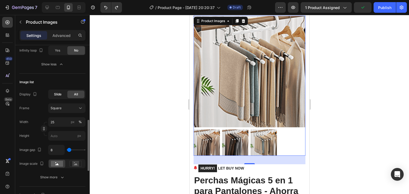
click at [56, 93] on span "Slide" at bounding box center [57, 94] width 7 height 5
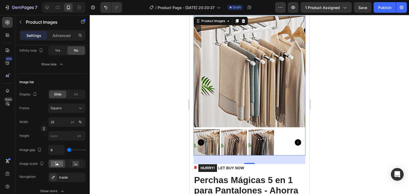
click at [199, 139] on icon "Carousel Back Arrow" at bounding box center [200, 142] width 6 height 6
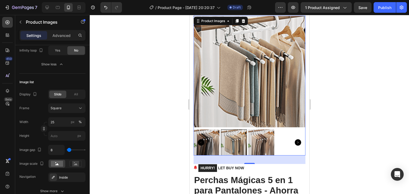
click at [199, 139] on icon "Carousel Back Arrow" at bounding box center [200, 142] width 6 height 6
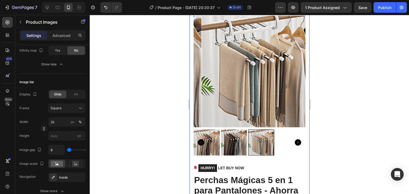
scroll to position [0, 0]
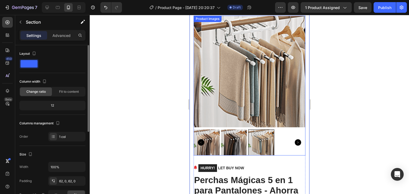
click at [294, 139] on icon "Carousel Next Arrow" at bounding box center [297, 142] width 6 height 6
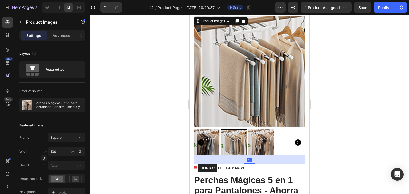
click at [294, 139] on icon "Carousel Next Arrow" at bounding box center [297, 142] width 6 height 6
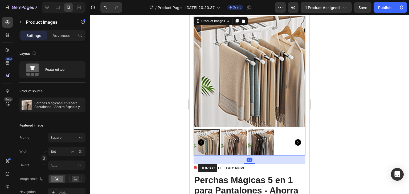
click at [294, 139] on icon "Carousel Next Arrow" at bounding box center [297, 142] width 6 height 6
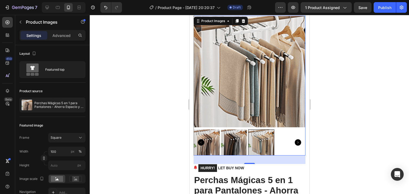
click at [294, 139] on icon "Carousel Next Arrow" at bounding box center [297, 142] width 6 height 6
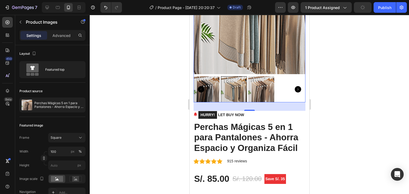
scroll to position [133, 0]
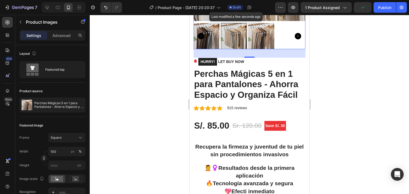
click at [231, 7] on icon at bounding box center [230, 7] width 2 height 2
click at [319, 49] on div at bounding box center [249, 104] width 319 height 179
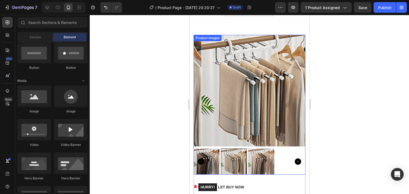
scroll to position [0, 0]
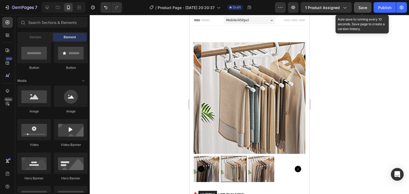
click at [363, 7] on span "Save" at bounding box center [362, 7] width 9 height 5
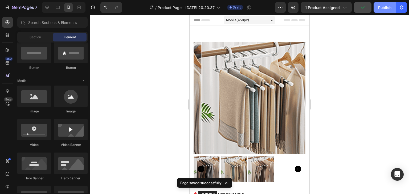
click at [385, 8] on div "Publish" at bounding box center [384, 8] width 13 height 6
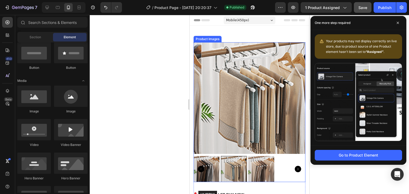
click at [266, 90] on img at bounding box center [257, 98] width 112 height 112
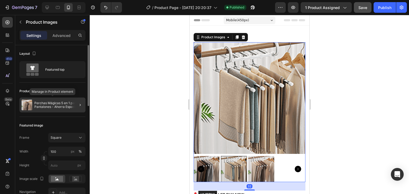
click at [62, 107] on p "Perchas Mágicas 5 en 1 para Pantalones - Ahorra Espacio y Organiza Fácil" at bounding box center [58, 104] width 49 height 7
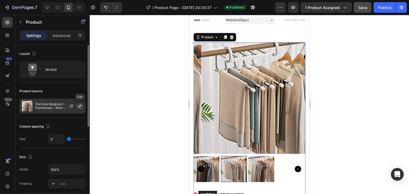
click at [79, 103] on button "button" at bounding box center [80, 106] width 6 height 6
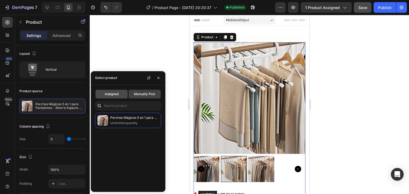
click at [115, 96] on div "Assigned" at bounding box center [111, 94] width 32 height 9
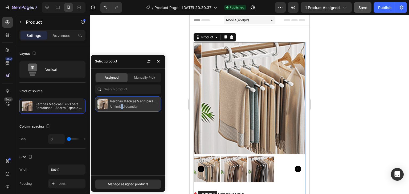
click at [121, 108] on p "Unlimited quantity" at bounding box center [134, 106] width 48 height 5
click at [137, 75] on div "Manually Pick" at bounding box center [144, 77] width 32 height 9
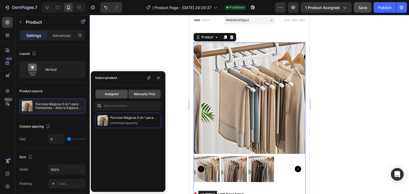
click at [115, 96] on div "Assigned" at bounding box center [111, 94] width 32 height 9
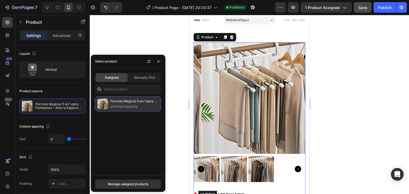
click at [124, 100] on p "Perchas Mágicas 5 en 1 para Pantalones - Ahorra Espacio y Organiza Fácil" at bounding box center [134, 101] width 48 height 5
click at [144, 183] on div "Manage assigned products" at bounding box center [128, 184] width 40 height 5
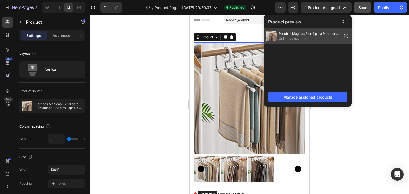
click at [300, 36] on span "Unlimited quantity" at bounding box center [308, 38] width 61 height 5
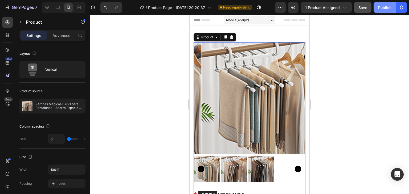
click at [389, 9] on div "Publish" at bounding box center [384, 8] width 13 height 6
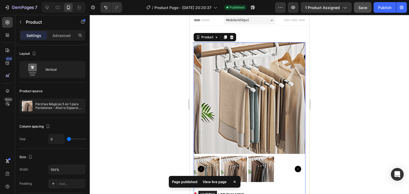
click at [163, 109] on div at bounding box center [249, 104] width 319 height 179
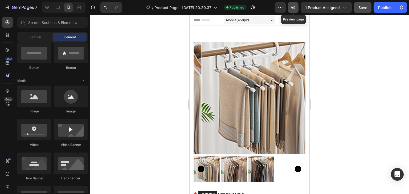
click at [295, 7] on icon "button" at bounding box center [293, 7] width 4 height 3
click at [281, 7] on icon "button" at bounding box center [279, 7] width 5 height 5
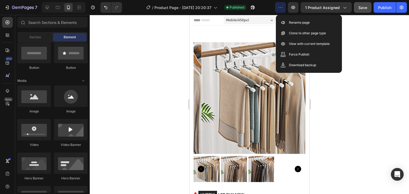
click at [340, 105] on div at bounding box center [249, 104] width 319 height 179
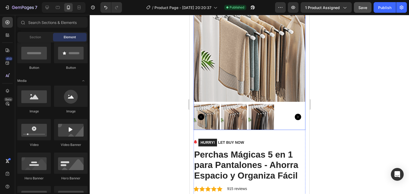
scroll to position [53, 0]
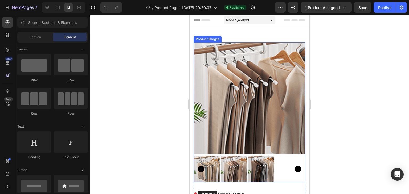
click at [294, 167] on icon "Carousel Next Arrow" at bounding box center [297, 169] width 6 height 6
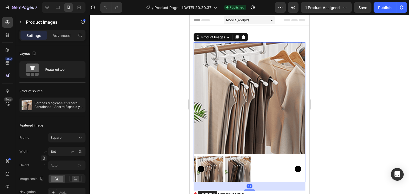
click at [294, 166] on icon "Carousel Next Arrow" at bounding box center [297, 169] width 6 height 6
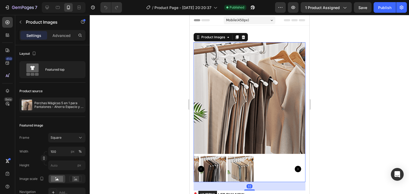
click at [294, 166] on icon "Carousel Next Arrow" at bounding box center [297, 169] width 6 height 6
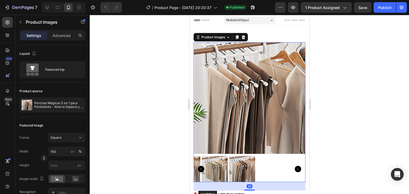
click at [294, 166] on icon "Carousel Next Arrow" at bounding box center [297, 169] width 6 height 6
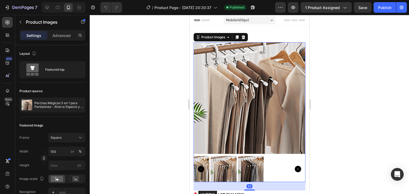
click at [294, 166] on icon "Carousel Next Arrow" at bounding box center [297, 169] width 6 height 6
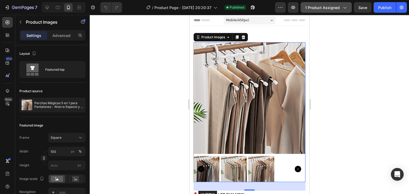
click at [336, 3] on button "1 product assigned" at bounding box center [325, 7] width 51 height 11
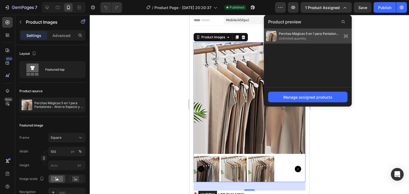
click at [319, 43] on div "Perchas Mágicas 5 en 1 para Pantalones - Ahorra Espacio y Organiza Fácil Unlimi…" at bounding box center [308, 36] width 88 height 15
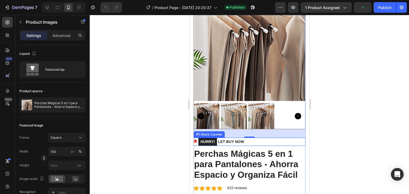
scroll to position [80, 0]
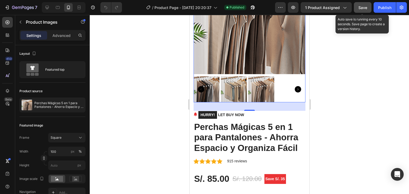
click at [357, 7] on button "Save" at bounding box center [362, 7] width 18 height 11
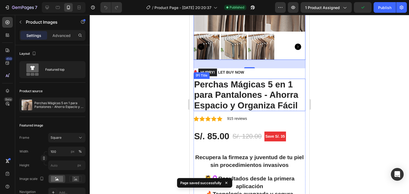
scroll to position [133, 0]
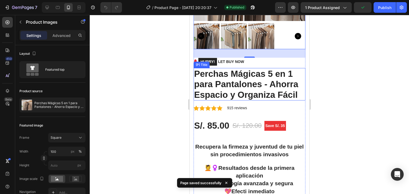
click at [265, 84] on h2 "Perchas Mágicas 5 en 1 para Pantalones - Ahorra Espacio y Organiza Fácil" at bounding box center [249, 84] width 112 height 33
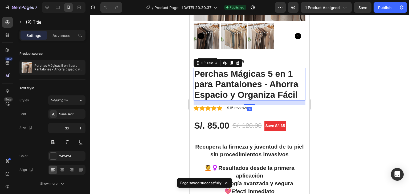
drag, startPoint x: 353, startPoint y: 62, endPoint x: 345, endPoint y: 61, distance: 8.3
click at [353, 62] on div at bounding box center [249, 104] width 319 height 179
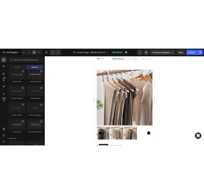
scroll to position [1461, 0]
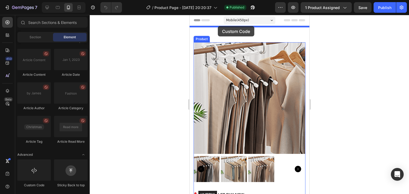
drag, startPoint x: 225, startPoint y: 180, endPoint x: 217, endPoint y: 27, distance: 153.4
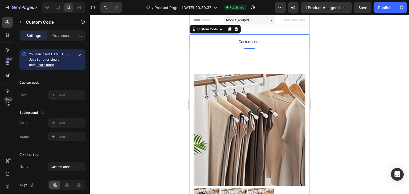
click at [277, 41] on span "Custom code" at bounding box center [249, 42] width 120 height 6
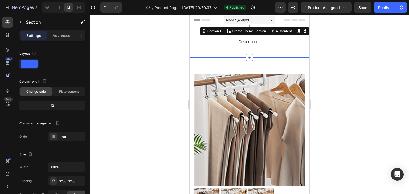
click at [282, 29] on div "Custom code Custom Code Section 1 You can create reusable sections Create Theme…" at bounding box center [249, 42] width 120 height 32
click at [67, 37] on p "Advanced" at bounding box center [61, 36] width 18 height 6
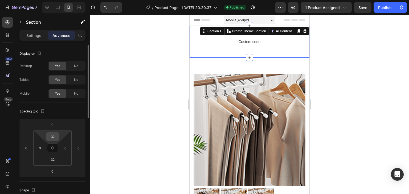
click at [57, 137] on input "32" at bounding box center [52, 137] width 11 height 8
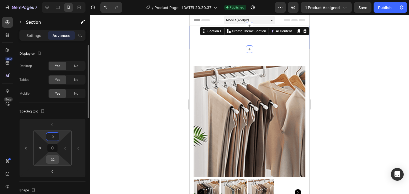
type input "0"
click at [54, 159] on input "32" at bounding box center [52, 160] width 11 height 8
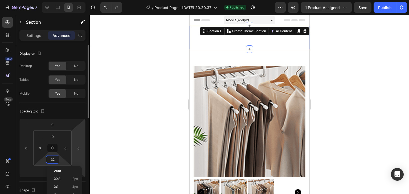
type input "0"
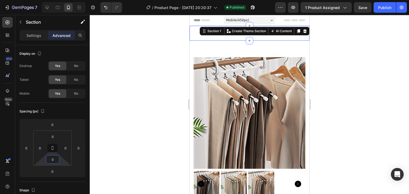
click at [130, 120] on div at bounding box center [249, 104] width 319 height 179
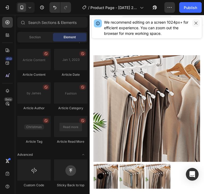
click at [197, 25] on icon "button" at bounding box center [196, 23] width 4 height 4
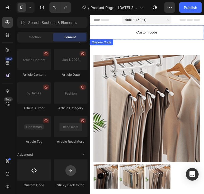
click at [140, 35] on span "Custom code" at bounding box center [149, 33] width 120 height 6
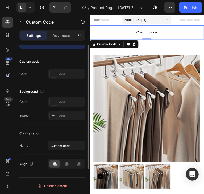
scroll to position [0, 0]
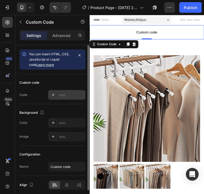
click at [63, 92] on div "Add..." at bounding box center [66, 95] width 37 height 10
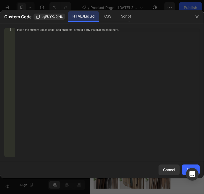
click at [66, 35] on div "Insert the custom Liquid code, add snippets, or third-party installation code h…" at bounding box center [107, 96] width 185 height 137
paste textarea "</html>"
type textarea "</html>"
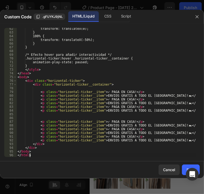
scroll to position [228, 0]
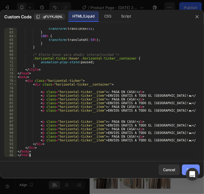
click at [184, 166] on button "Save" at bounding box center [191, 170] width 18 height 11
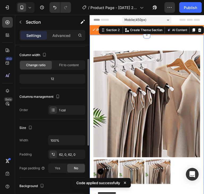
scroll to position [0, 0]
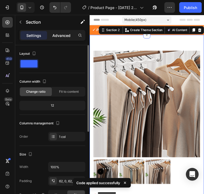
click at [65, 31] on div "Advanced" at bounding box center [61, 35] width 27 height 9
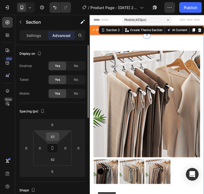
click at [53, 135] on input "62" at bounding box center [52, 137] width 11 height 8
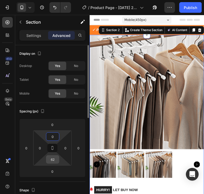
type input "0"
click at [53, 158] on input "62" at bounding box center [52, 160] width 11 height 8
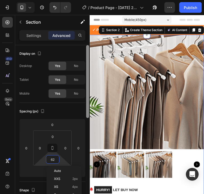
type input "0"
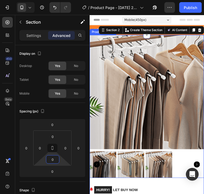
click at [172, 115] on img at bounding box center [149, 96] width 120 height 120
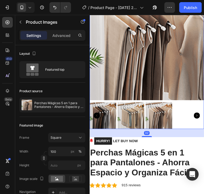
scroll to position [53, 0]
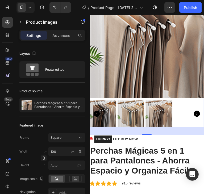
click at [173, 133] on div "32" at bounding box center [149, 136] width 120 height 9
click at [180, 80] on img at bounding box center [149, 42] width 120 height 120
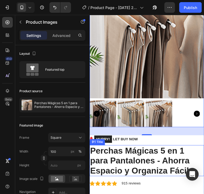
click at [126, 160] on h2 "Perchas Mágicas 5 en 1 para Pantalones - Ahorra Espacio y Organiza Fácil" at bounding box center [149, 167] width 120 height 33
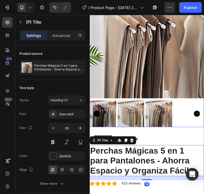
click at [180, 92] on img at bounding box center [149, 42] width 120 height 120
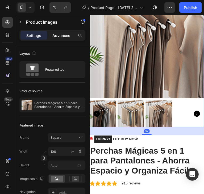
click at [58, 38] on p "Advanced" at bounding box center [61, 36] width 18 height 6
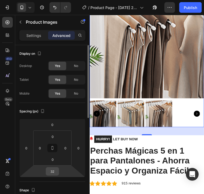
click at [56, 172] on input "32" at bounding box center [52, 172] width 11 height 8
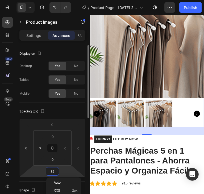
type input "0"
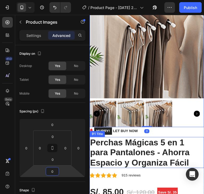
click at [170, 145] on h2 "Perchas Mágicas 5 en 1 para Pantalones - Ahorra Espacio y Organiza Fácil" at bounding box center [149, 159] width 120 height 33
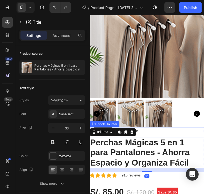
click at [185, 135] on div "HURRY! LET BUY NOW" at bounding box center [149, 136] width 120 height 8
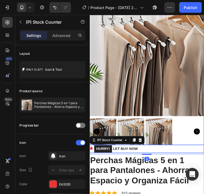
scroll to position [0, 0]
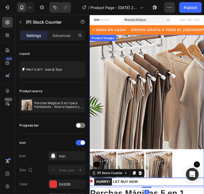
click at [176, 118] on img at bounding box center [149, 96] width 120 height 120
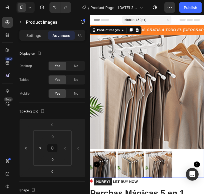
click at [144, 99] on img at bounding box center [149, 96] width 120 height 120
click at [32, 38] on div "Settings" at bounding box center [33, 35] width 27 height 9
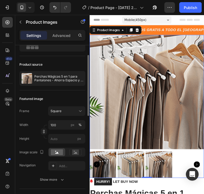
scroll to position [53, 0]
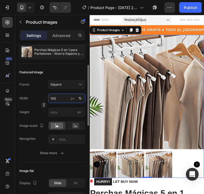
click at [63, 97] on input "100" at bounding box center [66, 99] width 37 height 10
click at [63, 100] on input "100" at bounding box center [66, 99] width 37 height 10
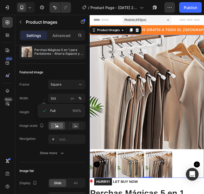
click at [135, 167] on img at bounding box center [133, 171] width 28 height 28
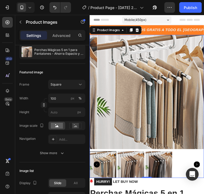
click at [136, 167] on img at bounding box center [133, 171] width 28 height 28
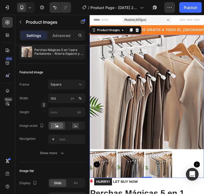
click at [112, 168] on div at bounding box center [103, 171] width 28 height 28
click at [128, 168] on img at bounding box center [133, 171] width 28 height 28
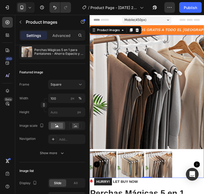
click at [157, 167] on img at bounding box center [162, 171] width 28 height 28
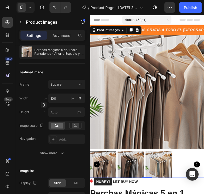
click at [146, 166] on div at bounding box center [149, 171] width 120 height 28
click at [141, 166] on img at bounding box center [133, 171] width 28 height 28
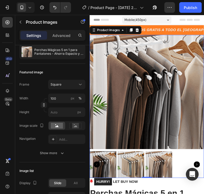
click at [150, 166] on img at bounding box center [162, 171] width 28 height 28
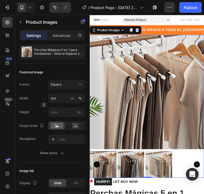
click at [154, 166] on img at bounding box center [162, 171] width 28 height 28
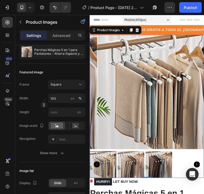
click at [154, 165] on img at bounding box center [162, 171] width 28 height 28
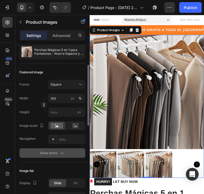
click at [54, 156] on div "Show more" at bounding box center [52, 153] width 25 height 5
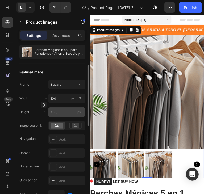
scroll to position [106, 0]
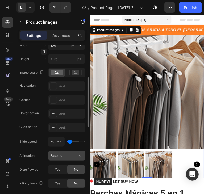
click at [71, 157] on div "Ease out" at bounding box center [64, 155] width 27 height 5
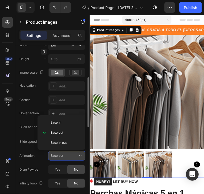
click at [71, 157] on div "Ease out" at bounding box center [64, 155] width 27 height 5
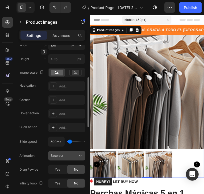
click at [71, 156] on div "Ease out" at bounding box center [64, 155] width 27 height 5
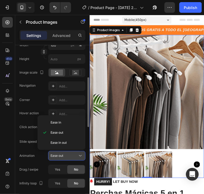
click at [71, 156] on div "Ease out" at bounding box center [64, 155] width 27 height 5
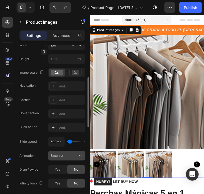
click at [71, 156] on div "Ease out" at bounding box center [64, 155] width 27 height 5
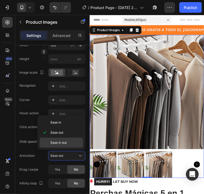
click at [70, 140] on p "Ease in out" at bounding box center [66, 142] width 30 height 5
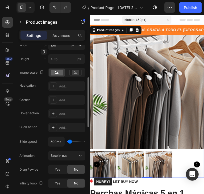
click at [74, 163] on div "Corner Add... Hover action Add... Click action Add... Slide speed 500ms Animati…" at bounding box center [52, 141] width 66 height 93
click at [73, 156] on div "Ease in out" at bounding box center [64, 155] width 27 height 5
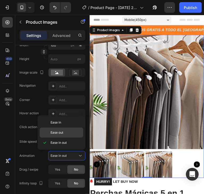
click at [67, 136] on div "Ease out" at bounding box center [62, 133] width 44 height 10
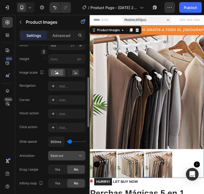
click at [81, 160] on button "Ease out" at bounding box center [66, 156] width 37 height 10
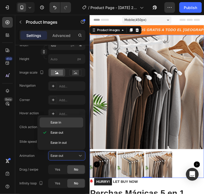
click at [61, 124] on span "Ease in" at bounding box center [56, 122] width 11 height 5
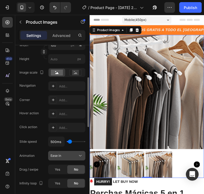
click at [83, 156] on button "Ease in" at bounding box center [66, 156] width 37 height 10
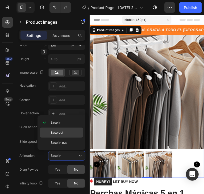
click at [63, 135] on p "Ease out" at bounding box center [66, 132] width 30 height 5
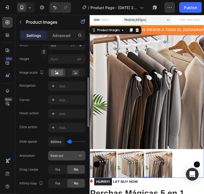
scroll to position [133, 0]
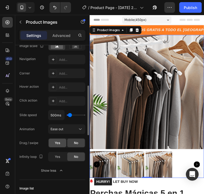
click at [54, 143] on div "Yes" at bounding box center [58, 143] width 18 height 9
click at [70, 143] on div "No" at bounding box center [76, 143] width 18 height 9
click at [60, 159] on div "Yes" at bounding box center [58, 157] width 18 height 9
click at [73, 159] on div "No" at bounding box center [76, 157] width 18 height 9
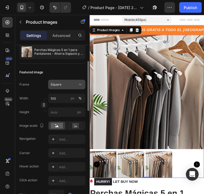
click at [65, 84] on div "Square" at bounding box center [64, 84] width 26 height 5
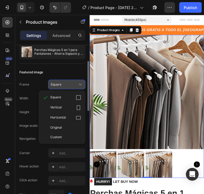
click at [65, 84] on div "Square" at bounding box center [64, 84] width 26 height 5
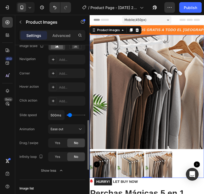
scroll to position [213, 0]
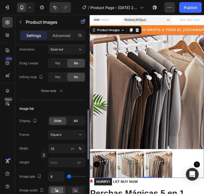
click at [74, 119] on span "All" at bounding box center [76, 121] width 4 height 5
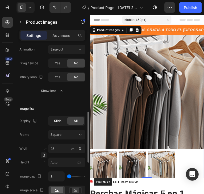
click at [63, 120] on div "Slide" at bounding box center [57, 120] width 17 height 7
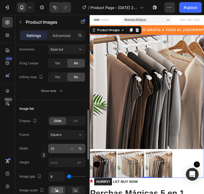
scroll to position [239, 0]
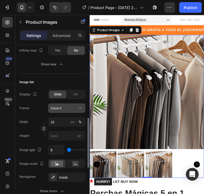
click at [67, 109] on div "Square" at bounding box center [64, 108] width 26 height 5
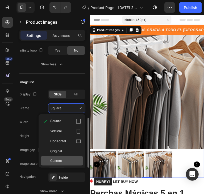
click at [69, 160] on div "Custom" at bounding box center [65, 161] width 31 height 5
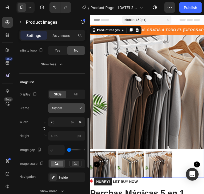
click at [60, 109] on span "Custom" at bounding box center [57, 108] width 12 height 5
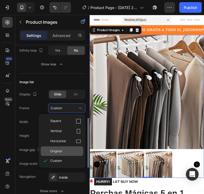
click at [64, 147] on div "Original" at bounding box center [62, 152] width 43 height 10
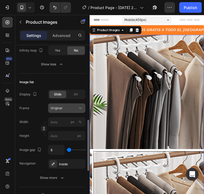
click at [69, 109] on div "Original" at bounding box center [64, 108] width 26 height 5
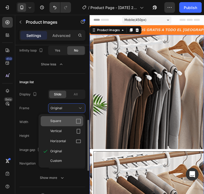
click at [69, 122] on div "Square" at bounding box center [65, 121] width 31 height 5
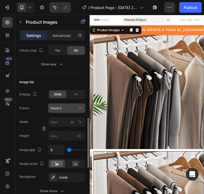
click at [65, 106] on div "Square" at bounding box center [67, 108] width 32 height 5
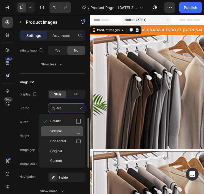
click at [66, 132] on div "Vertical" at bounding box center [65, 131] width 31 height 5
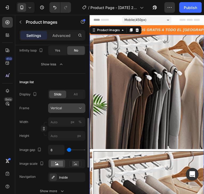
click at [64, 111] on button "Vertical" at bounding box center [66, 108] width 37 height 10
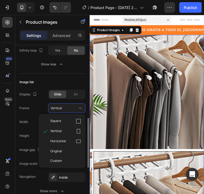
click at [62, 148] on div "Original" at bounding box center [62, 152] width 43 height 10
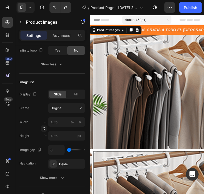
type input "25"
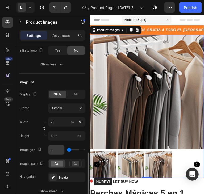
scroll to position [266, 0]
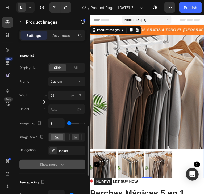
click at [59, 164] on div "Show more" at bounding box center [52, 164] width 25 height 5
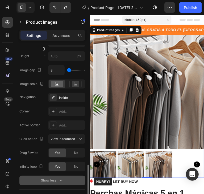
scroll to position [346, 0]
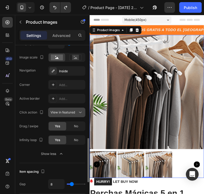
click at [63, 114] on span "View in featured" at bounding box center [63, 112] width 24 height 5
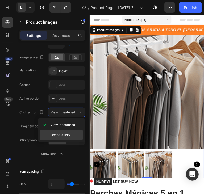
click at [63, 136] on span "Open Gallery" at bounding box center [61, 135] width 20 height 5
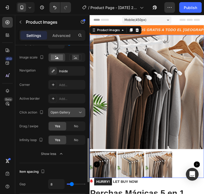
click at [64, 114] on span "Open Gallery" at bounding box center [61, 112] width 20 height 5
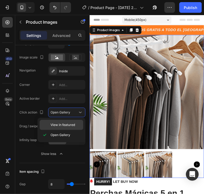
click at [62, 122] on div "View in featured" at bounding box center [62, 125] width 44 height 10
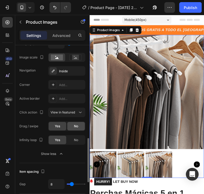
click at [71, 124] on div "No" at bounding box center [76, 126] width 18 height 9
click at [57, 125] on span "Yes" at bounding box center [57, 126] width 5 height 5
click at [79, 140] on div "No" at bounding box center [76, 140] width 18 height 9
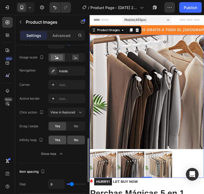
click at [61, 138] on div "Yes" at bounding box center [58, 140] width 18 height 9
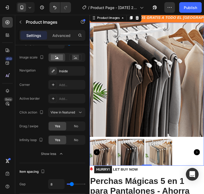
scroll to position [27, 0]
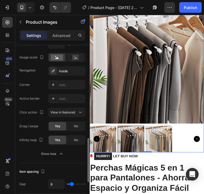
click at [61, 155] on icon "button" at bounding box center [61, 153] width 5 height 5
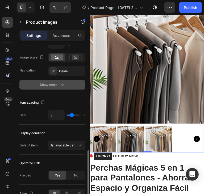
click at [59, 85] on div "Show more" at bounding box center [52, 84] width 25 height 5
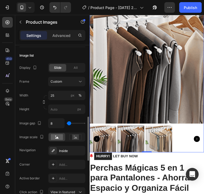
scroll to position [213, 0]
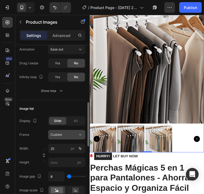
click at [78, 135] on icon at bounding box center [80, 134] width 5 height 5
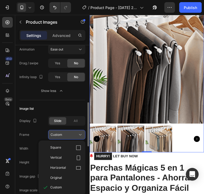
click at [78, 135] on icon at bounding box center [80, 134] width 5 height 5
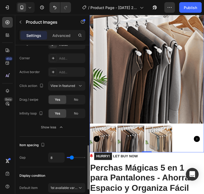
scroll to position [399, 0]
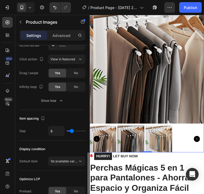
click at [74, 132] on div "8" at bounding box center [66, 131] width 37 height 10
type input "14"
type input "17"
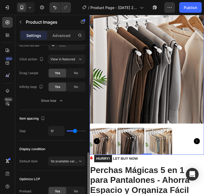
type input "22"
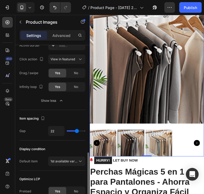
type input "24"
type input "25"
type input "26"
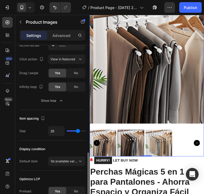
type input "26"
type input "27"
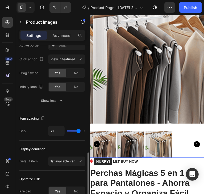
type input "29"
type input "33"
type input "35"
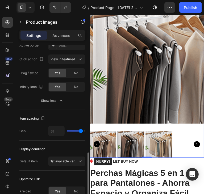
type input "35"
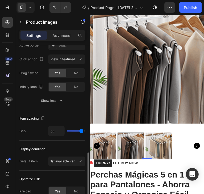
type input "30"
type input "23"
type input "18"
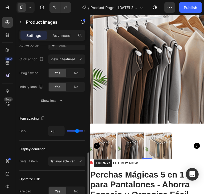
type input "18"
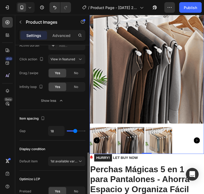
type input "14"
type input "13"
type input "11"
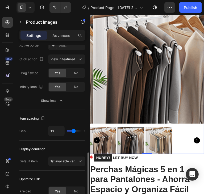
type input "11"
type input "9"
type input "7"
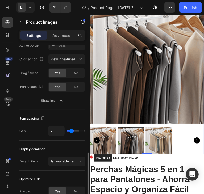
type input "5"
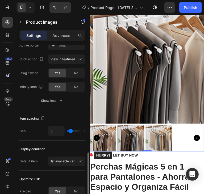
type input "4"
type input "3"
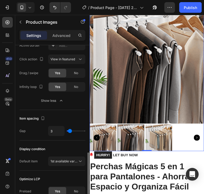
type input "4"
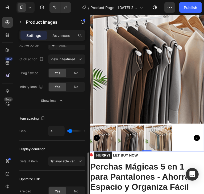
type input "5"
type input "6"
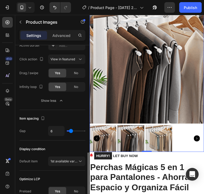
type input "7"
type input "8"
type input "10"
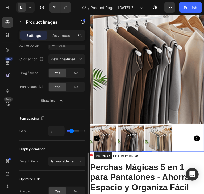
type input "10"
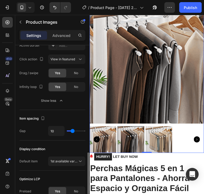
type input "11"
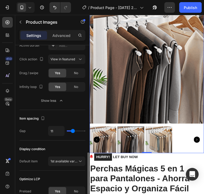
type input "13"
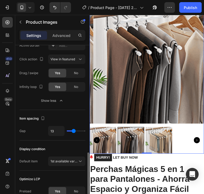
type input "13"
click at [73, 132] on input "range" at bounding box center [76, 131] width 19 height 1
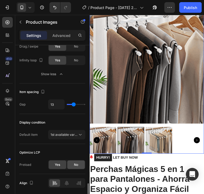
scroll to position [444, 0]
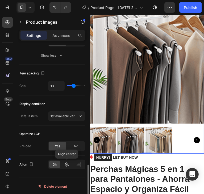
click at [65, 163] on icon at bounding box center [66, 164] width 5 height 5
click at [61, 165] on div "Align center" at bounding box center [66, 165] width 37 height 10
click at [58, 164] on div at bounding box center [54, 164] width 11 height 7
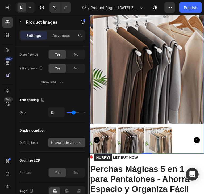
click at [77, 143] on span "1st available variant" at bounding box center [66, 143] width 30 height 4
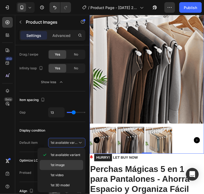
click at [70, 163] on p "1st image" at bounding box center [66, 165] width 30 height 5
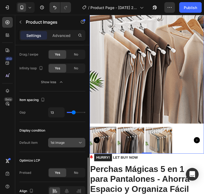
click at [73, 140] on div "1st image" at bounding box center [67, 142] width 32 height 5
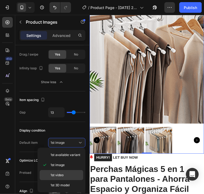
click at [65, 180] on div "1st video" at bounding box center [62, 185] width 44 height 10
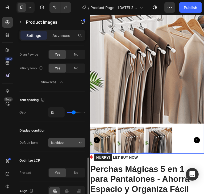
click at [70, 141] on div "1st video" at bounding box center [64, 142] width 27 height 5
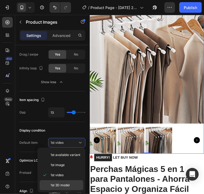
click at [60, 184] on span "1st 3D model" at bounding box center [60, 185] width 19 height 5
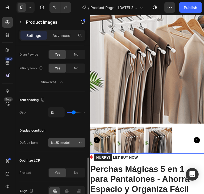
click at [69, 141] on span "1st 3D model" at bounding box center [60, 143] width 19 height 4
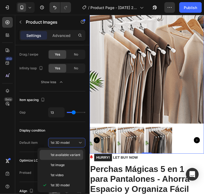
click at [64, 155] on span "1st available variant" at bounding box center [66, 155] width 30 height 5
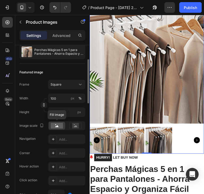
scroll to position [106, 0]
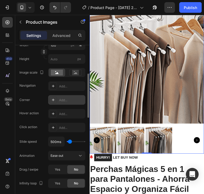
click at [61, 101] on div "Add..." at bounding box center [71, 100] width 25 height 5
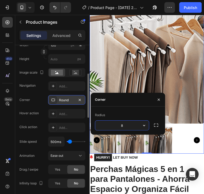
click at [137, 125] on input "8" at bounding box center [122, 126] width 54 height 10
click at [146, 127] on icon "button" at bounding box center [143, 125] width 5 height 5
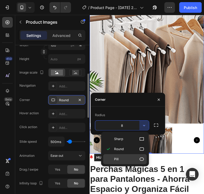
click at [144, 159] on icon at bounding box center [141, 159] width 5 height 5
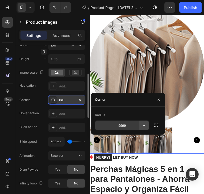
click at [143, 124] on icon "button" at bounding box center [143, 125] width 5 height 5
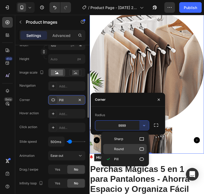
click at [144, 151] on icon at bounding box center [141, 149] width 5 height 5
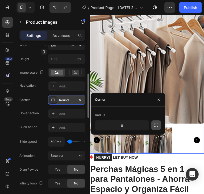
click at [155, 127] on icon "button" at bounding box center [155, 125] width 5 height 5
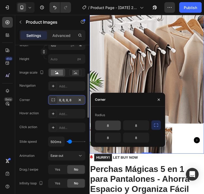
click at [115, 125] on input "8" at bounding box center [108, 126] width 26 height 10
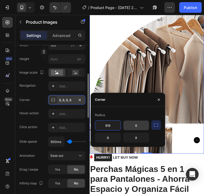
type input "816"
click at [136, 126] on input "8" at bounding box center [136, 126] width 26 height 10
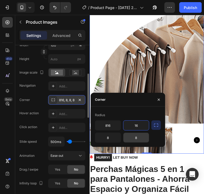
type input "16"
click at [137, 134] on input "8" at bounding box center [136, 138] width 26 height 10
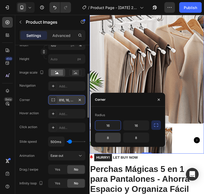
type input "16"
click at [109, 136] on input "8" at bounding box center [108, 138] width 26 height 10
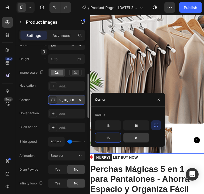
type input "16"
click at [136, 139] on input "8" at bounding box center [136, 138] width 26 height 10
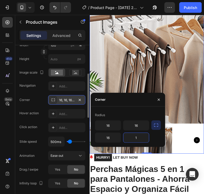
type input "16"
click at [182, 137] on div at bounding box center [149, 146] width 120 height 28
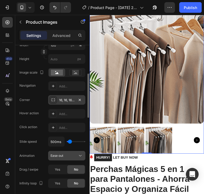
click at [77, 155] on div "Ease out" at bounding box center [64, 155] width 27 height 5
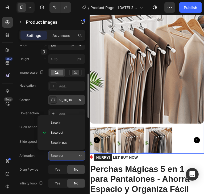
click at [80, 155] on icon at bounding box center [80, 155] width 5 height 5
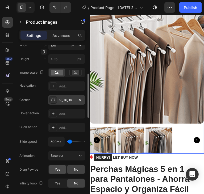
click at [60, 168] on div "Yes" at bounding box center [58, 169] width 18 height 9
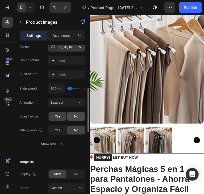
drag, startPoint x: 65, startPoint y: 117, endPoint x: 68, endPoint y: 116, distance: 2.7
click at [66, 116] on div "Yes" at bounding box center [58, 116] width 18 height 9
click at [70, 116] on div "No" at bounding box center [76, 116] width 18 height 9
click at [55, 115] on span "Yes" at bounding box center [57, 116] width 5 height 5
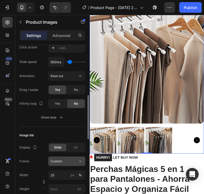
click at [70, 158] on button "Custom" at bounding box center [66, 162] width 37 height 10
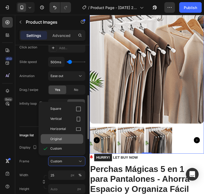
click at [77, 142] on div "Original" at bounding box center [62, 139] width 43 height 10
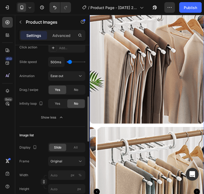
scroll to position [239, 0]
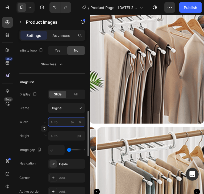
click at [53, 122] on input "px %" at bounding box center [66, 122] width 37 height 10
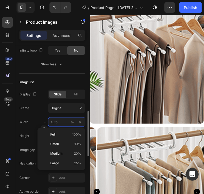
click at [56, 122] on input "px %" at bounding box center [66, 122] width 37 height 10
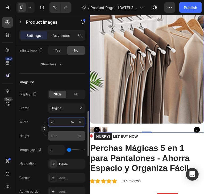
type input "20"
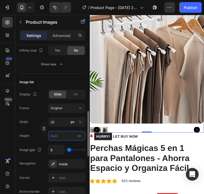
click at [60, 133] on input "px" at bounding box center [66, 136] width 37 height 10
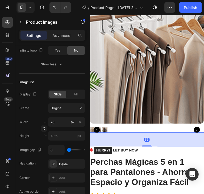
drag, startPoint x: 148, startPoint y: 132, endPoint x: 151, endPoint y: 144, distance: 12.5
click at [148, 152] on div at bounding box center [149, 152] width 11 height 1
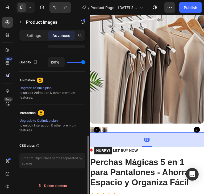
scroll to position [205, 0]
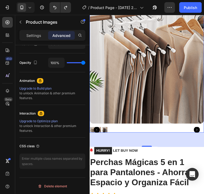
type input "0"
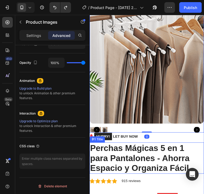
click at [161, 166] on h2 "Perchas Mágicas 5 en 1 para Pantalones - Ahorra Espacio y Organiza Fácil" at bounding box center [149, 164] width 120 height 33
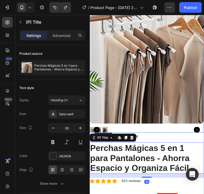
click at [158, 132] on div at bounding box center [149, 135] width 120 height 6
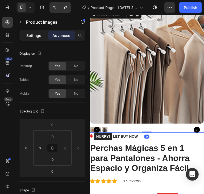
click at [41, 36] on p "Settings" at bounding box center [33, 36] width 15 height 6
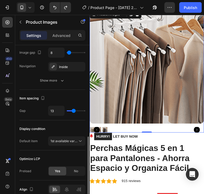
scroll to position [213, 0]
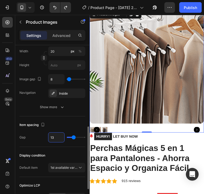
type input "8"
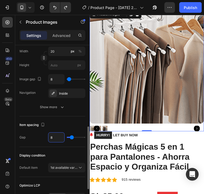
type input "8"
click at [33, 142] on div "Gap 8" at bounding box center [52, 137] width 66 height 10
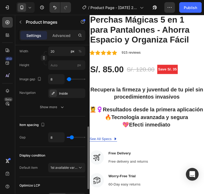
scroll to position [265, 0]
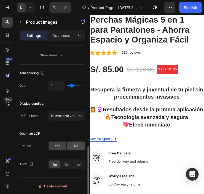
click at [72, 143] on div "No" at bounding box center [76, 146] width 18 height 9
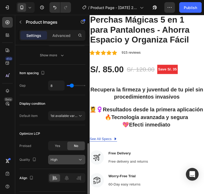
drag, startPoint x: 63, startPoint y: 173, endPoint x: 70, endPoint y: 163, distance: 11.7
click at [63, 173] on div at bounding box center [66, 178] width 37 height 10
click at [70, 162] on button "High" at bounding box center [66, 160] width 37 height 10
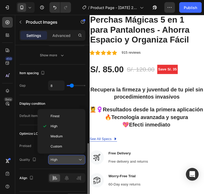
click at [72, 159] on div "High" at bounding box center [64, 159] width 27 height 5
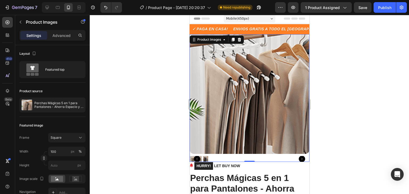
scroll to position [0, 0]
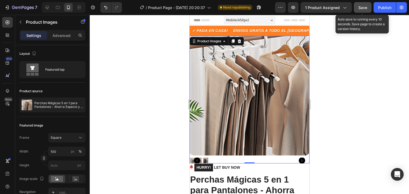
click at [359, 9] on span "Save" at bounding box center [362, 7] width 9 height 5
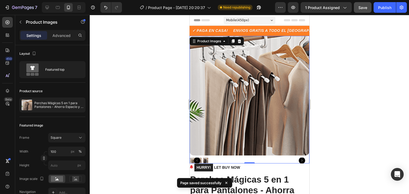
click at [364, 9] on span "Save" at bounding box center [362, 7] width 9 height 5
click at [370, 73] on div at bounding box center [249, 104] width 319 height 179
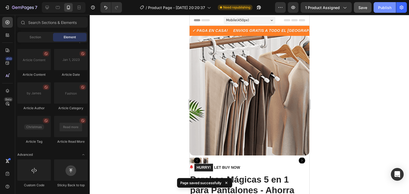
click at [382, 11] on button "Publish" at bounding box center [384, 7] width 22 height 11
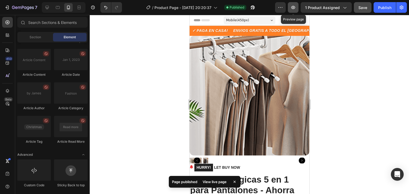
click at [294, 7] on icon "button" at bounding box center [292, 7] width 5 height 5
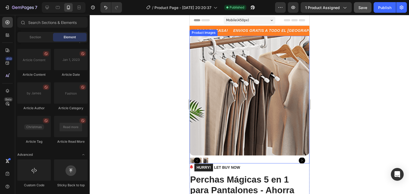
click at [264, 82] on img at bounding box center [249, 96] width 120 height 120
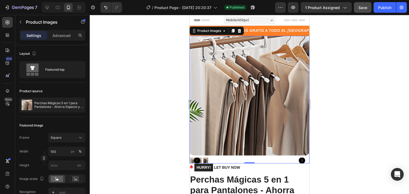
click at [298, 157] on icon "Carousel Next Arrow" at bounding box center [301, 160] width 6 height 6
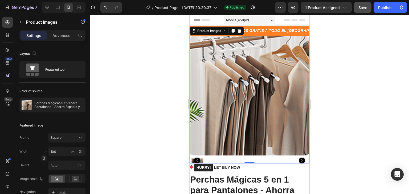
click at [298, 157] on icon "Carousel Next Arrow" at bounding box center [301, 160] width 6 height 6
click at [256, 85] on img at bounding box center [249, 96] width 120 height 120
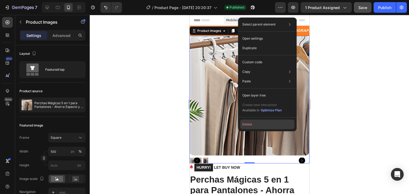
click at [255, 124] on button "Delete" at bounding box center [267, 125] width 54 height 10
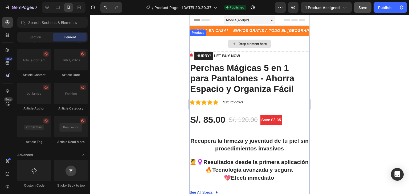
click at [245, 42] on div "Drop element here" at bounding box center [252, 44] width 28 height 4
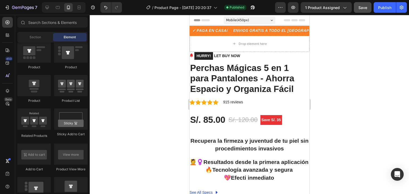
scroll to position [663, 0]
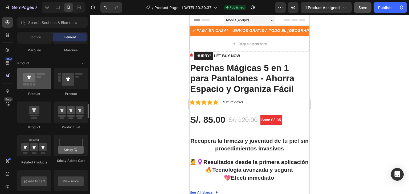
click at [41, 88] on div at bounding box center [34, 78] width 34 height 21
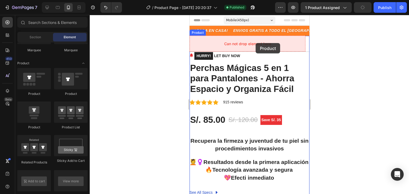
drag, startPoint x: 218, startPoint y: 102, endPoint x: 255, endPoint y: 43, distance: 70.0
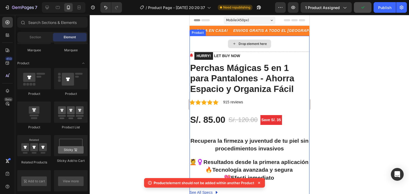
click at [242, 43] on div "Drop element here" at bounding box center [252, 44] width 28 height 4
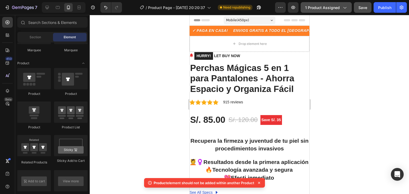
click at [335, 9] on span "1 product assigned" at bounding box center [322, 8] width 35 height 6
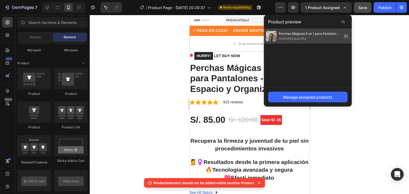
click at [302, 40] on span "Unlimited quantity" at bounding box center [308, 38] width 61 height 5
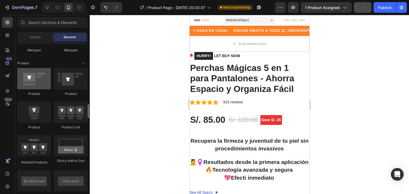
click at [35, 82] on div at bounding box center [34, 78] width 34 height 21
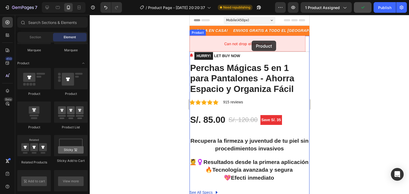
drag, startPoint x: 224, startPoint y: 97, endPoint x: 211, endPoint y: 46, distance: 52.6
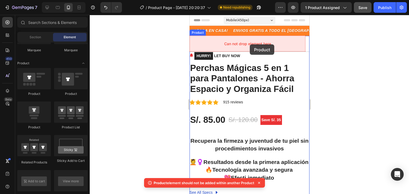
drag, startPoint x: 225, startPoint y: 91, endPoint x: 249, endPoint y: 44, distance: 52.1
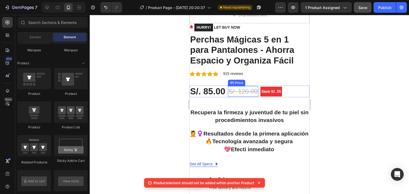
scroll to position [0, 0]
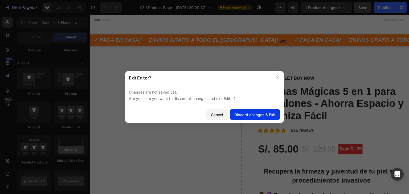
click at [244, 116] on div "Discard changes & Exit" at bounding box center [254, 115] width 41 height 6
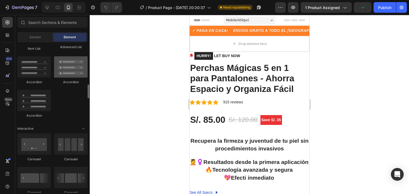
scroll to position [319, 0]
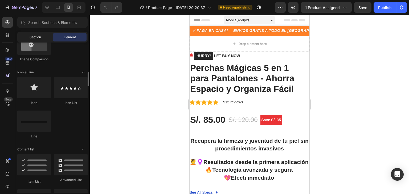
click at [37, 36] on span "Section" at bounding box center [35, 37] width 11 height 5
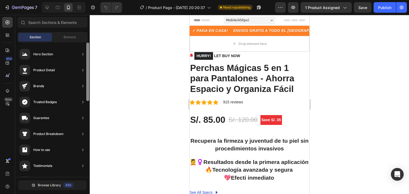
drag, startPoint x: 146, startPoint y: 89, endPoint x: 87, endPoint y: 90, distance: 58.8
click at [144, 89] on div at bounding box center [249, 104] width 319 height 179
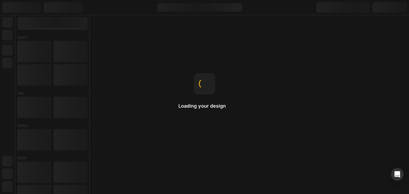
scroll to position [0, 0]
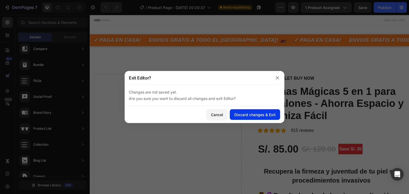
click at [251, 115] on div "Discard changes & Exit" at bounding box center [254, 115] width 41 height 6
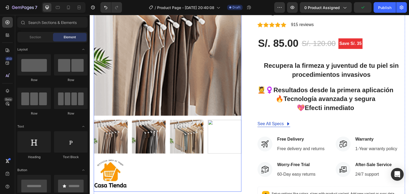
scroll to position [80, 0]
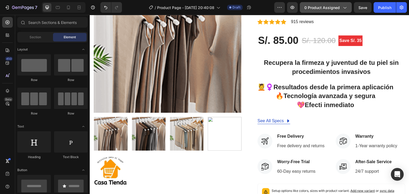
click at [204, 2] on button "0 product assigned" at bounding box center [325, 7] width 52 height 11
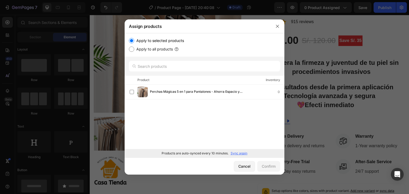
click at [161, 52] on label "Apply to all products" at bounding box center [153, 49] width 39 height 6
click at [134, 52] on input "Apply to all products" at bounding box center [131, 49] width 5 height 5
radio input "true"
click at [162, 42] on label "Apply to selected products" at bounding box center [159, 41] width 50 height 6
click at [134, 42] on input "Apply to selected products" at bounding box center [131, 40] width 5 height 5
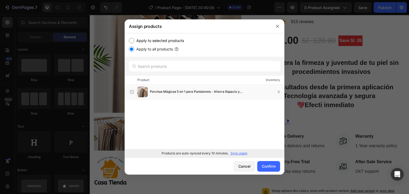
radio input "true"
click at [204, 152] on p "Sync again" at bounding box center [238, 153] width 17 height 5
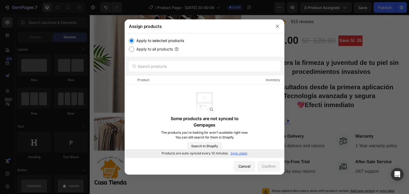
drag, startPoint x: 217, startPoint y: 139, endPoint x: 243, endPoint y: 96, distance: 49.9
click at [204, 139] on p "The products you're looking for aren't available right now. You can still searc…" at bounding box center [204, 135] width 88 height 10
click at [204, 26] on button "button" at bounding box center [277, 26] width 9 height 9
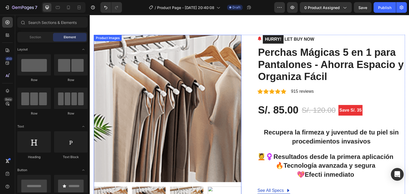
scroll to position [0, 0]
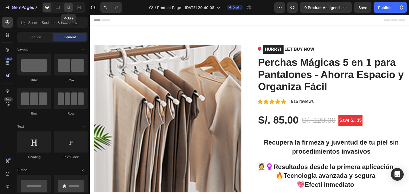
click at [70, 10] on div at bounding box center [68, 7] width 9 height 9
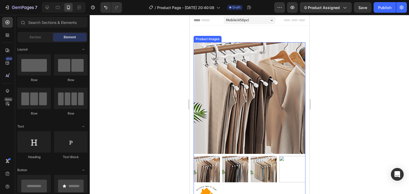
click at [204, 108] on img at bounding box center [249, 98] width 112 height 112
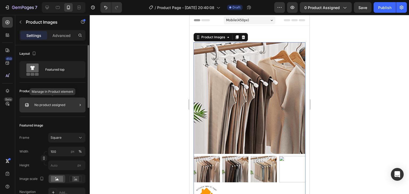
click at [52, 100] on div "No product assigned" at bounding box center [52, 105] width 66 height 15
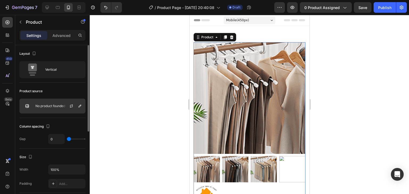
click at [53, 101] on div "No product founded" at bounding box center [52, 106] width 66 height 15
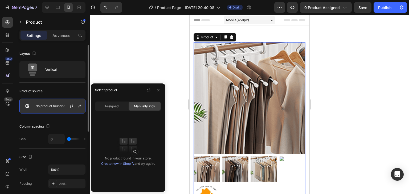
click at [83, 108] on div at bounding box center [73, 106] width 23 height 14
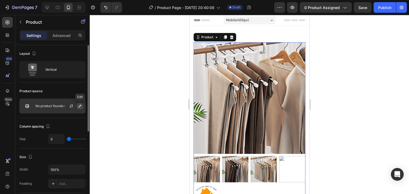
click at [82, 107] on button "button" at bounding box center [80, 106] width 6 height 6
